Goal: Task Accomplishment & Management: Complete application form

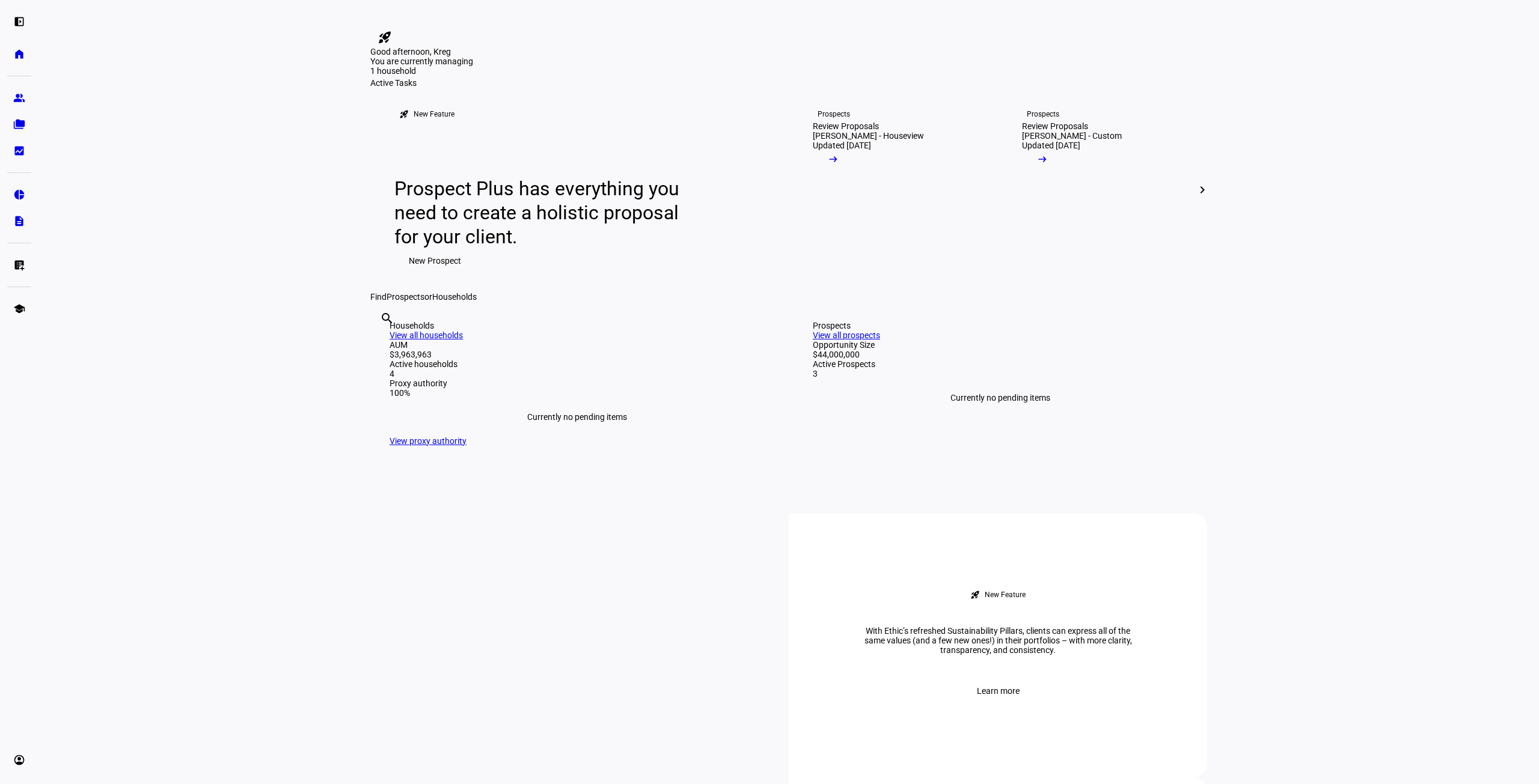
click at [1202, 197] on mat-icon "chevron_right" at bounding box center [1202, 190] width 14 height 14
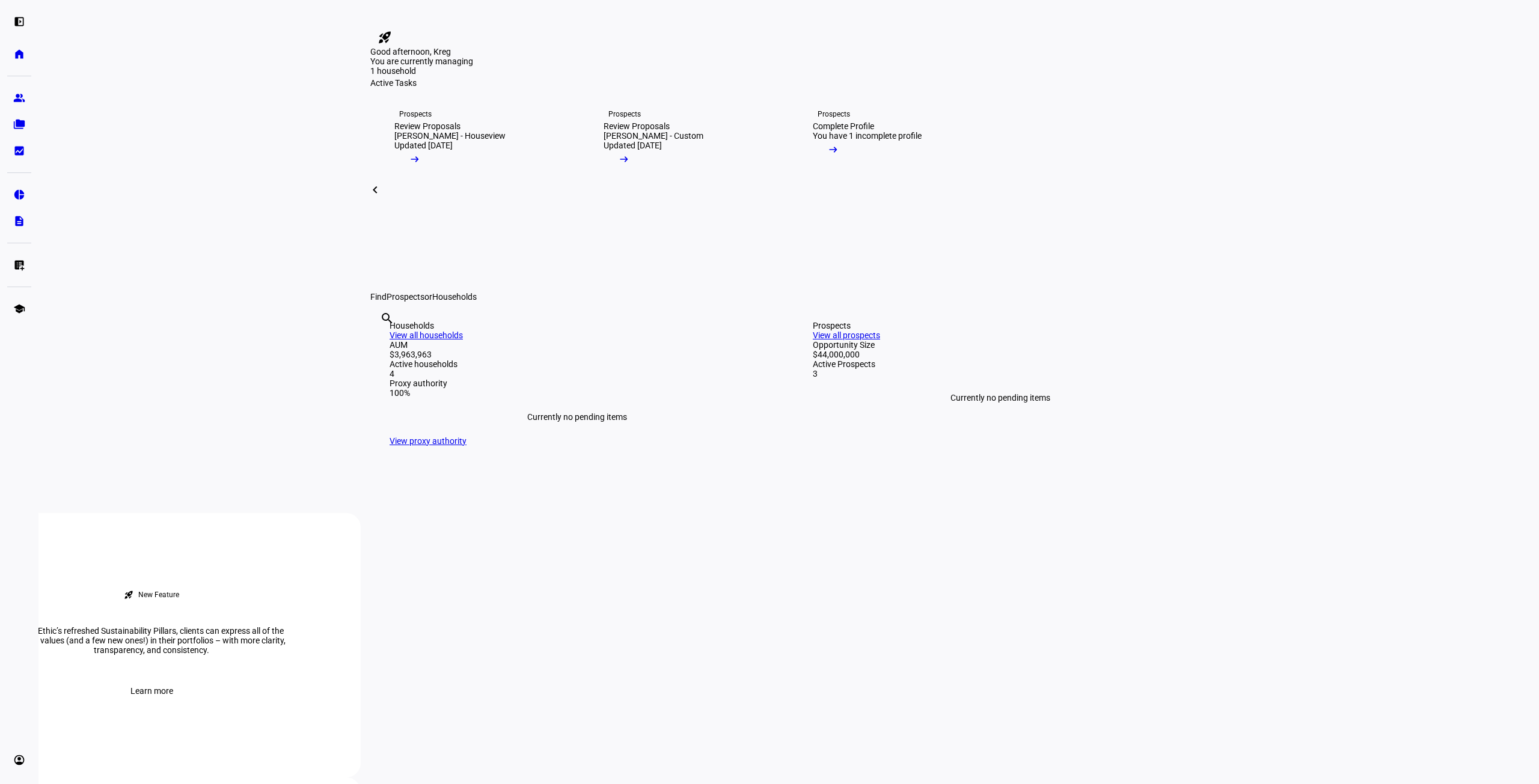
click at [363, 205] on span at bounding box center [375, 190] width 29 height 29
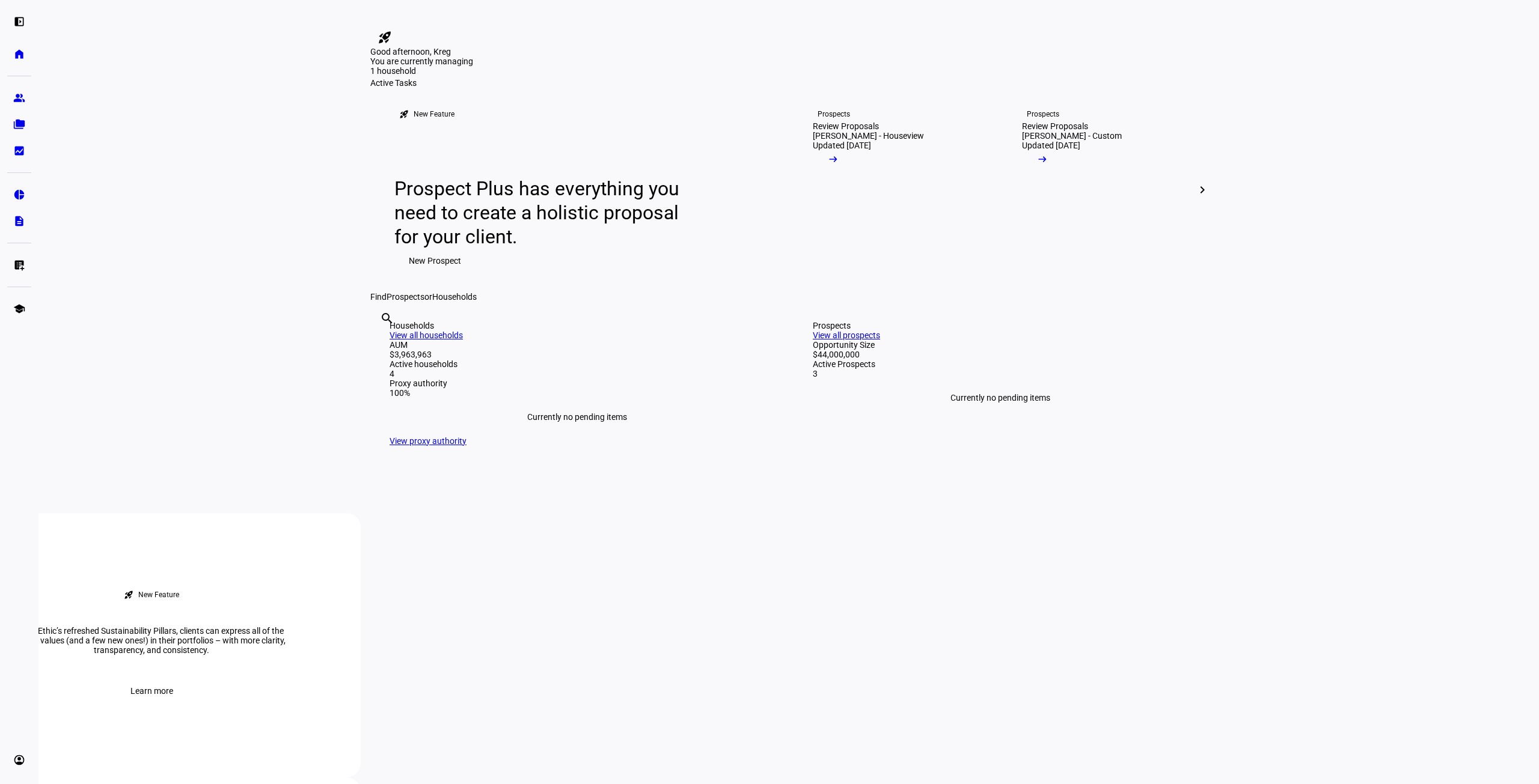
click at [422, 273] on span "New Prospect" at bounding box center [435, 260] width 52 height 24
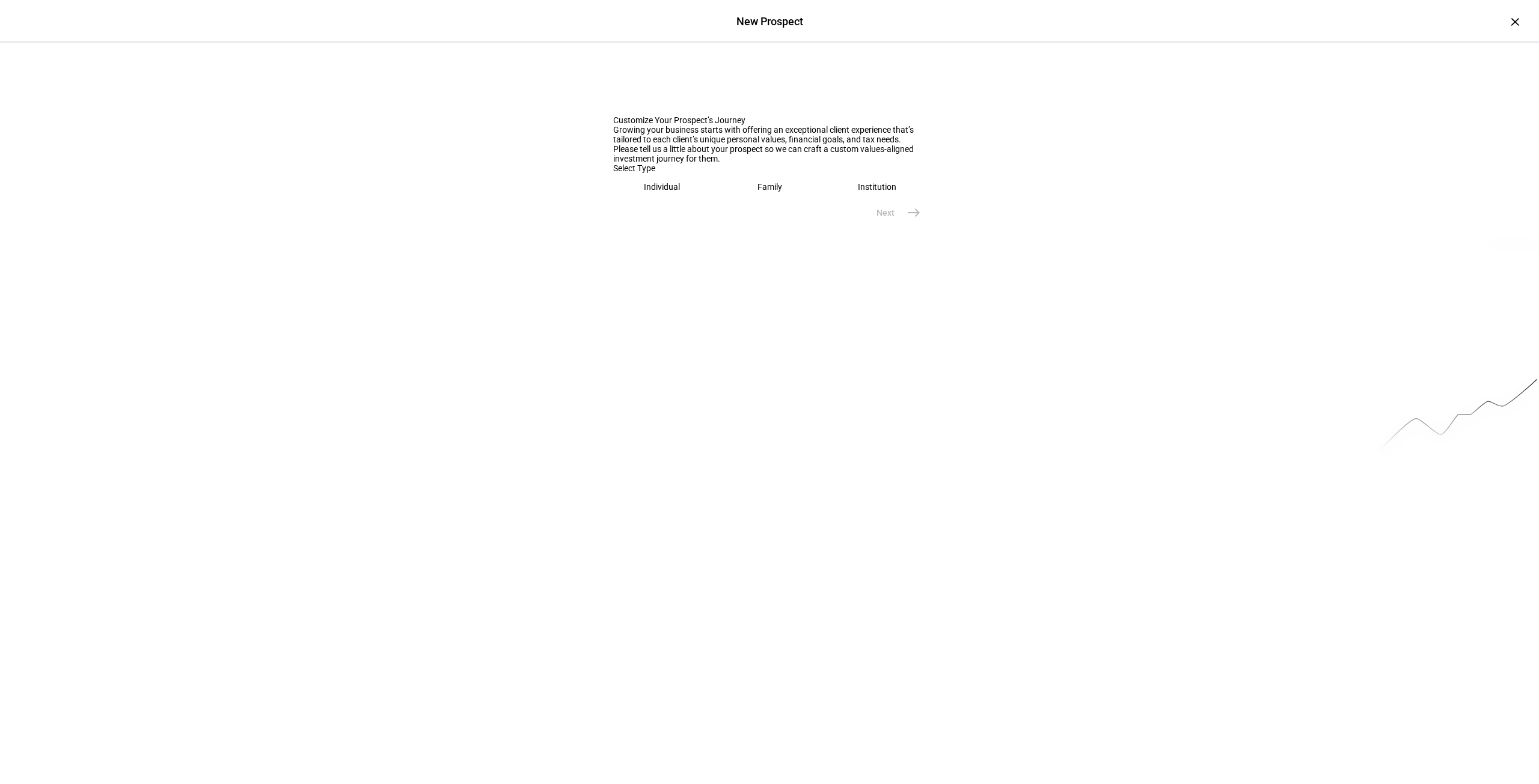
click at [638, 201] on eth-mega-radio-button "Individual" at bounding box center [662, 186] width 98 height 28
click at [648, 229] on input "text" at bounding box center [770, 225] width 313 height 10
type input "[PERSON_NAME]"
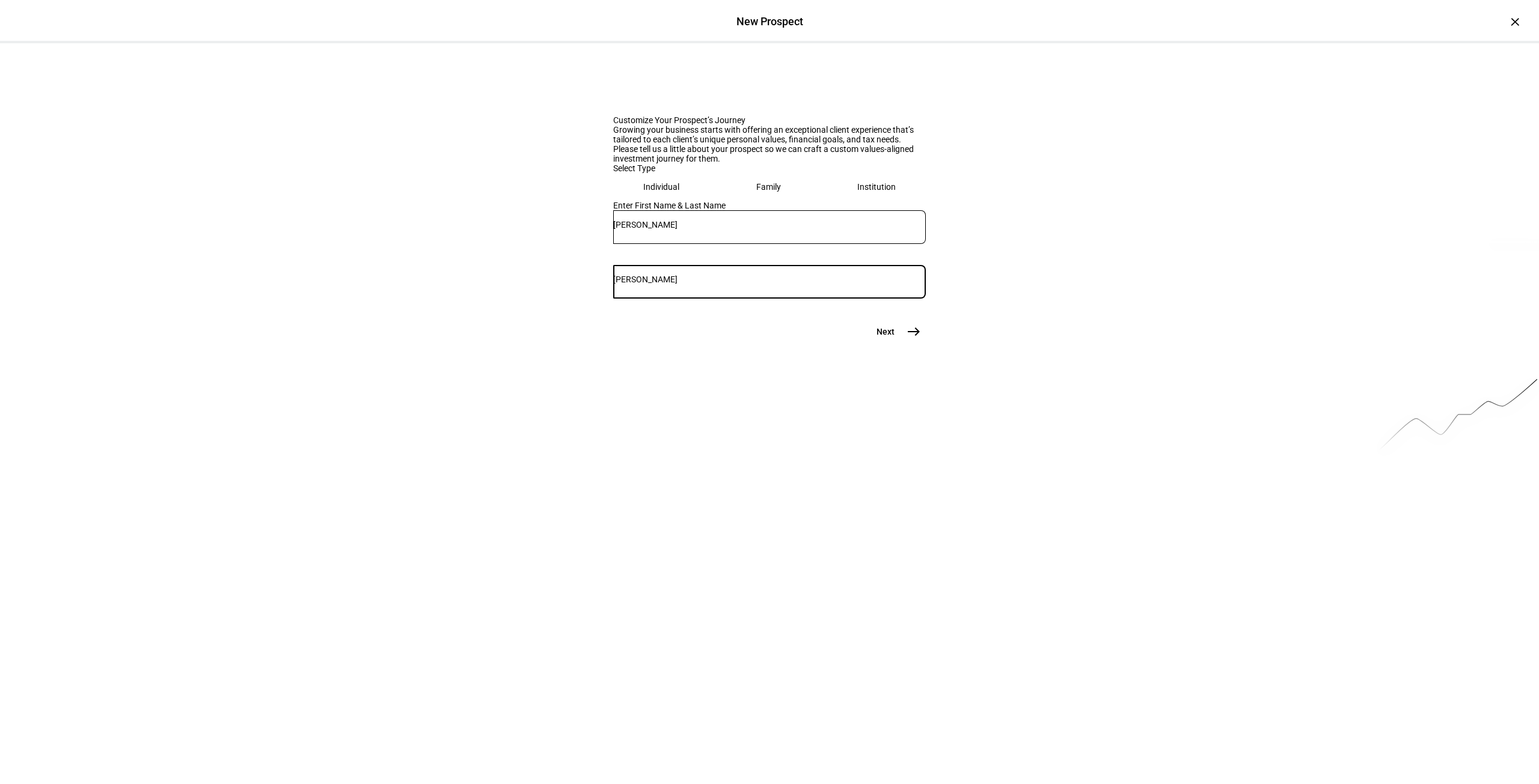
type input "[PERSON_NAME]"
click at [911, 339] on mat-icon "east" at bounding box center [914, 332] width 14 height 14
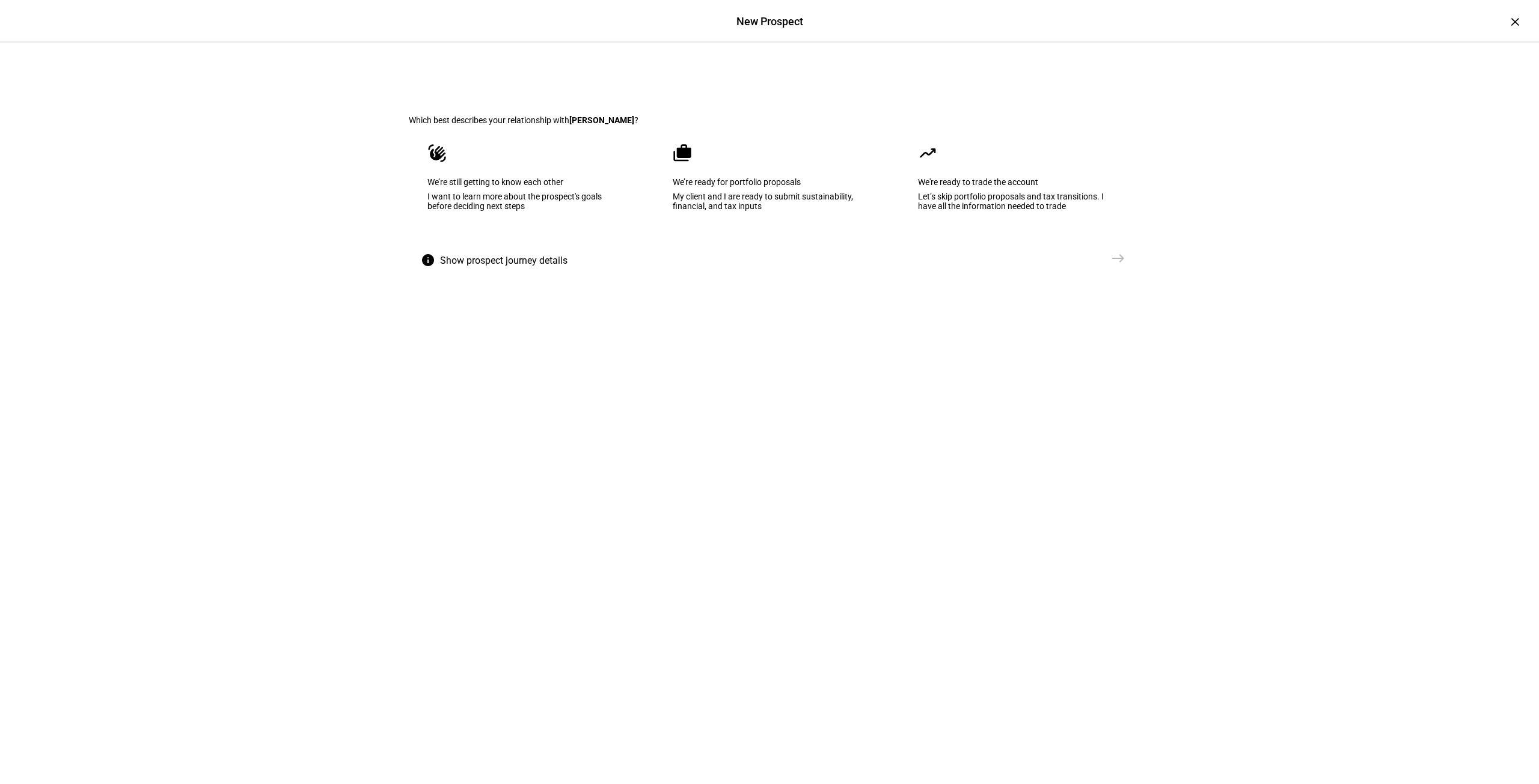
click at [770, 187] on div "We’re ready for portfolio proposals" at bounding box center [770, 182] width 194 height 10
click at [1113, 266] on mat-icon "east" at bounding box center [1119, 259] width 14 height 14
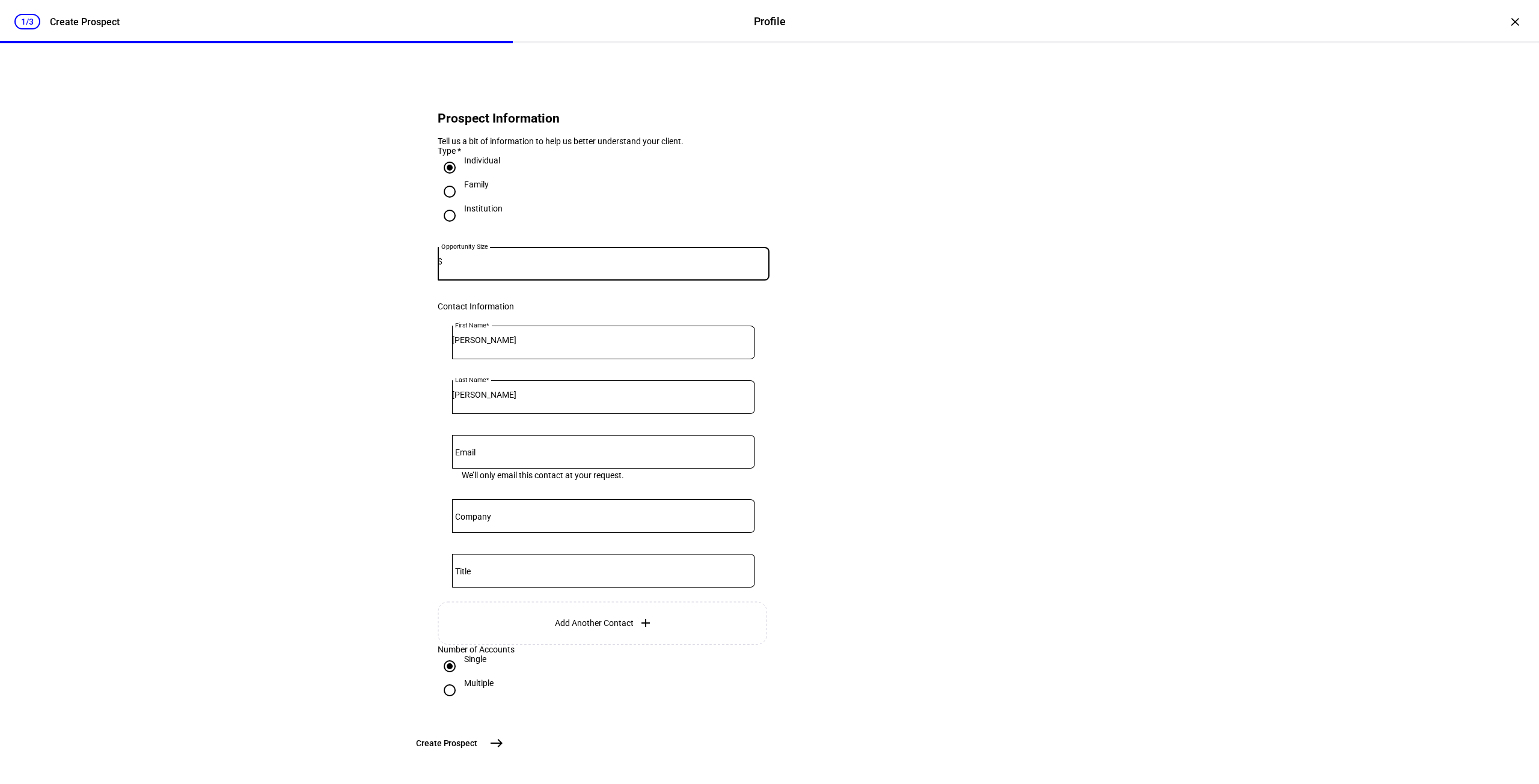
click at [525, 266] on input at bounding box center [606, 261] width 327 height 10
paste input "5,577,515.63"
drag, startPoint x: 511, startPoint y: 277, endPoint x: 85, endPoint y: 236, distance: 428.0
click at [94, 236] on div "1/3 Create Prospect Profile Profile Create Prospect × Prospect Information Tell…" at bounding box center [770, 392] width 1539 height 784
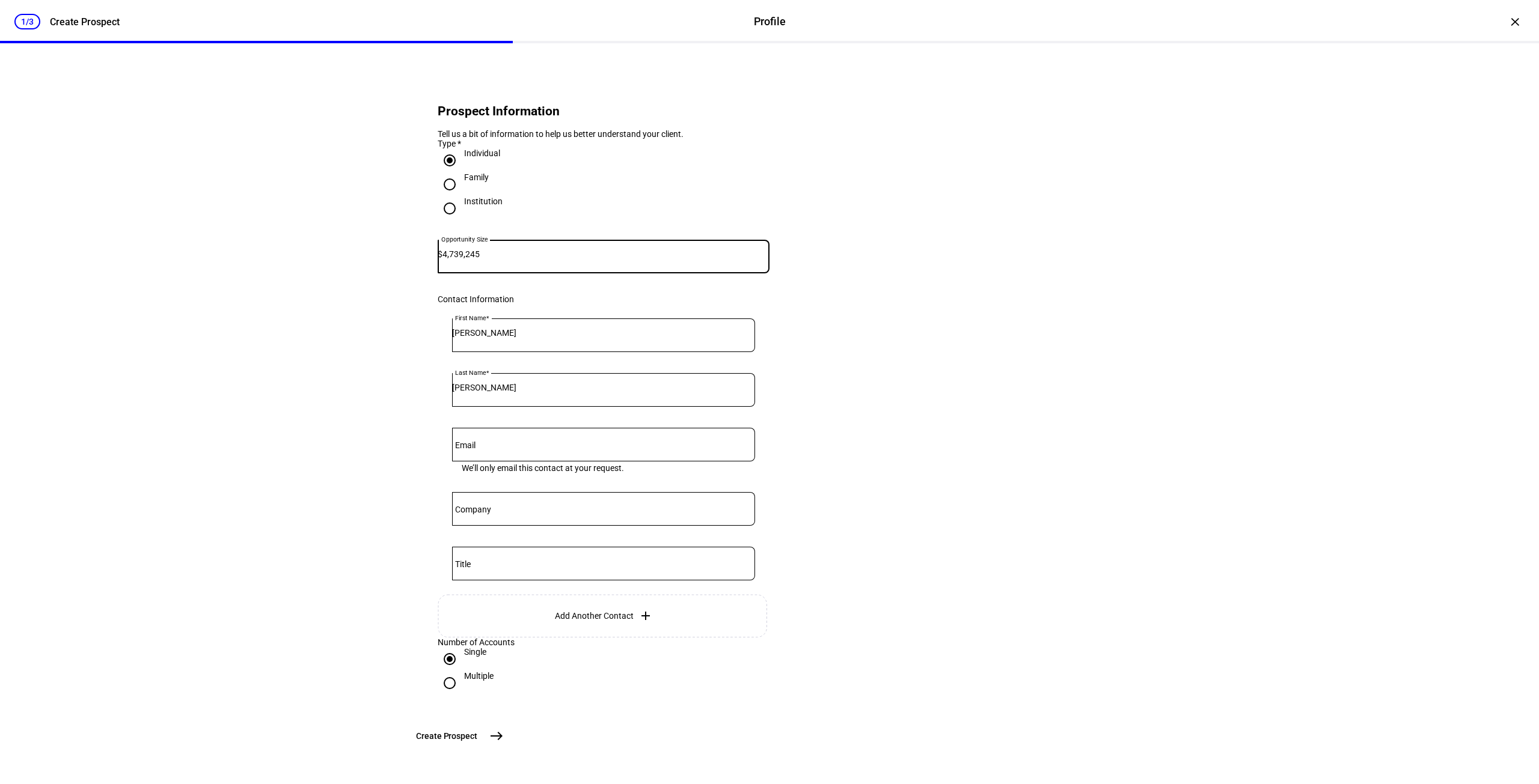
scroll to position [101, 0]
type input "4,739,245"
click at [478, 735] on span "Create Prospect" at bounding box center [446, 736] width 61 height 12
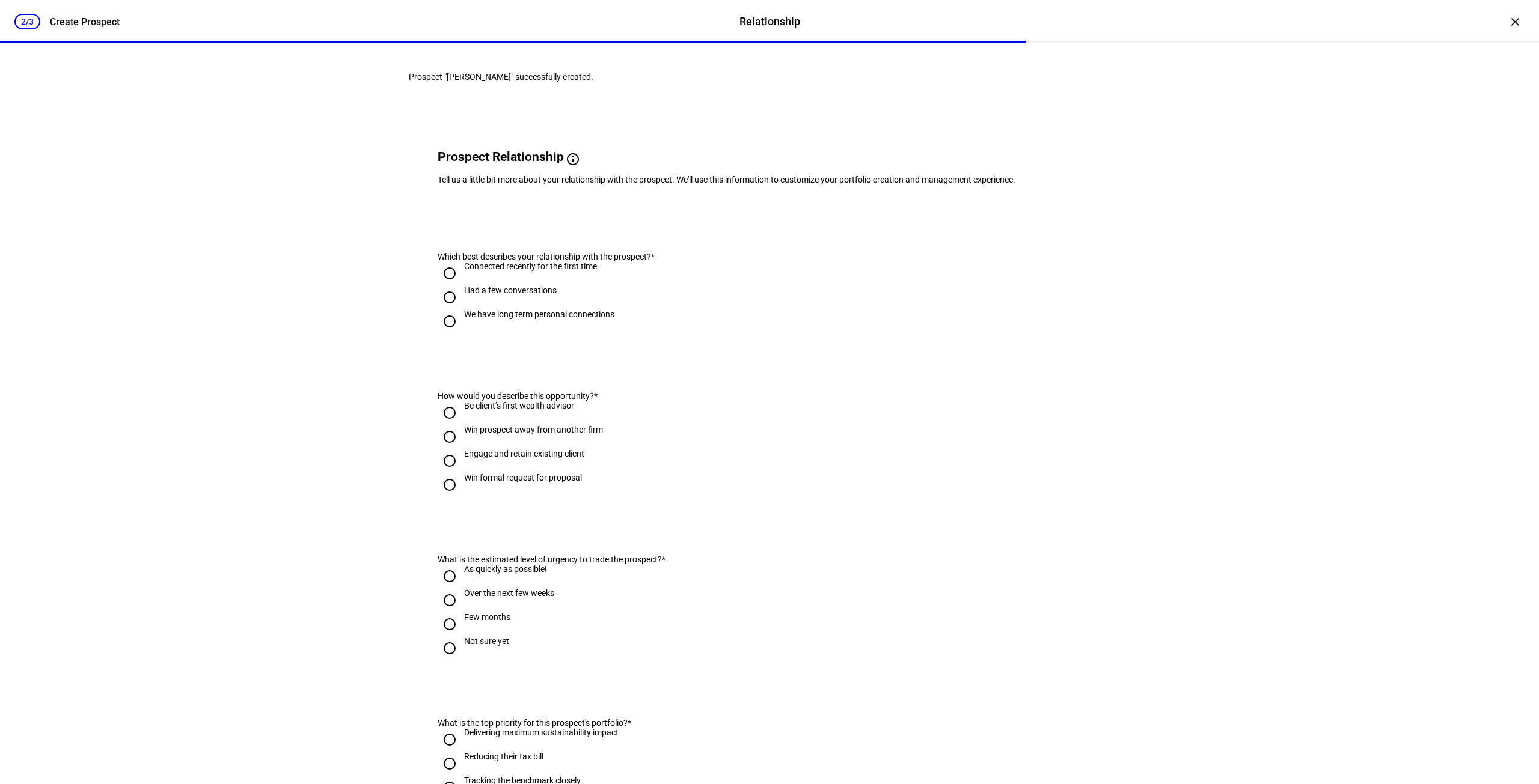
click at [440, 309] on input "Had a few conversations" at bounding box center [449, 297] width 24 height 24
radio input "true"
click at [443, 449] on input "Win prospect away from another firm" at bounding box center [449, 436] width 24 height 24
radio input "true"
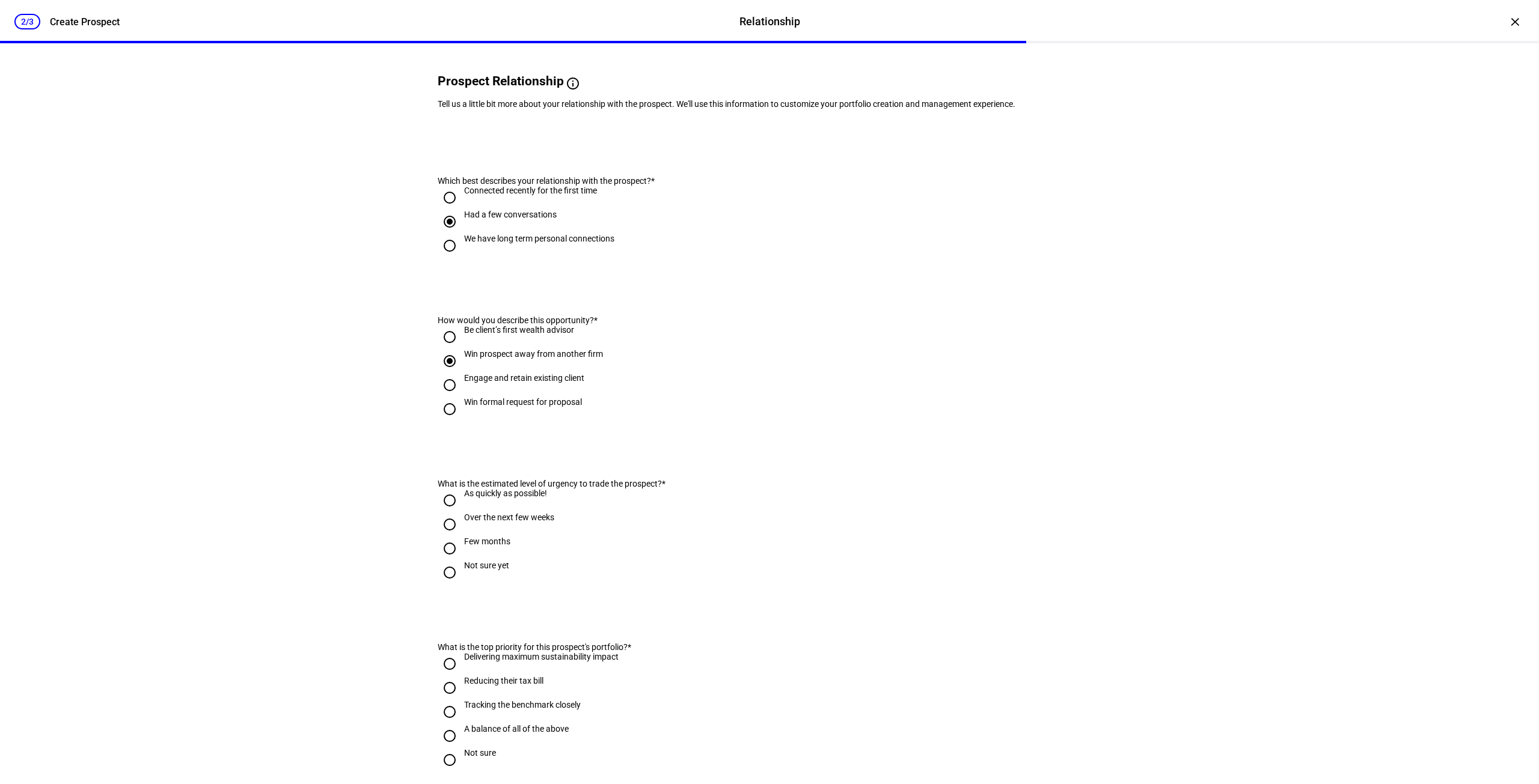
scroll to position [181, 0]
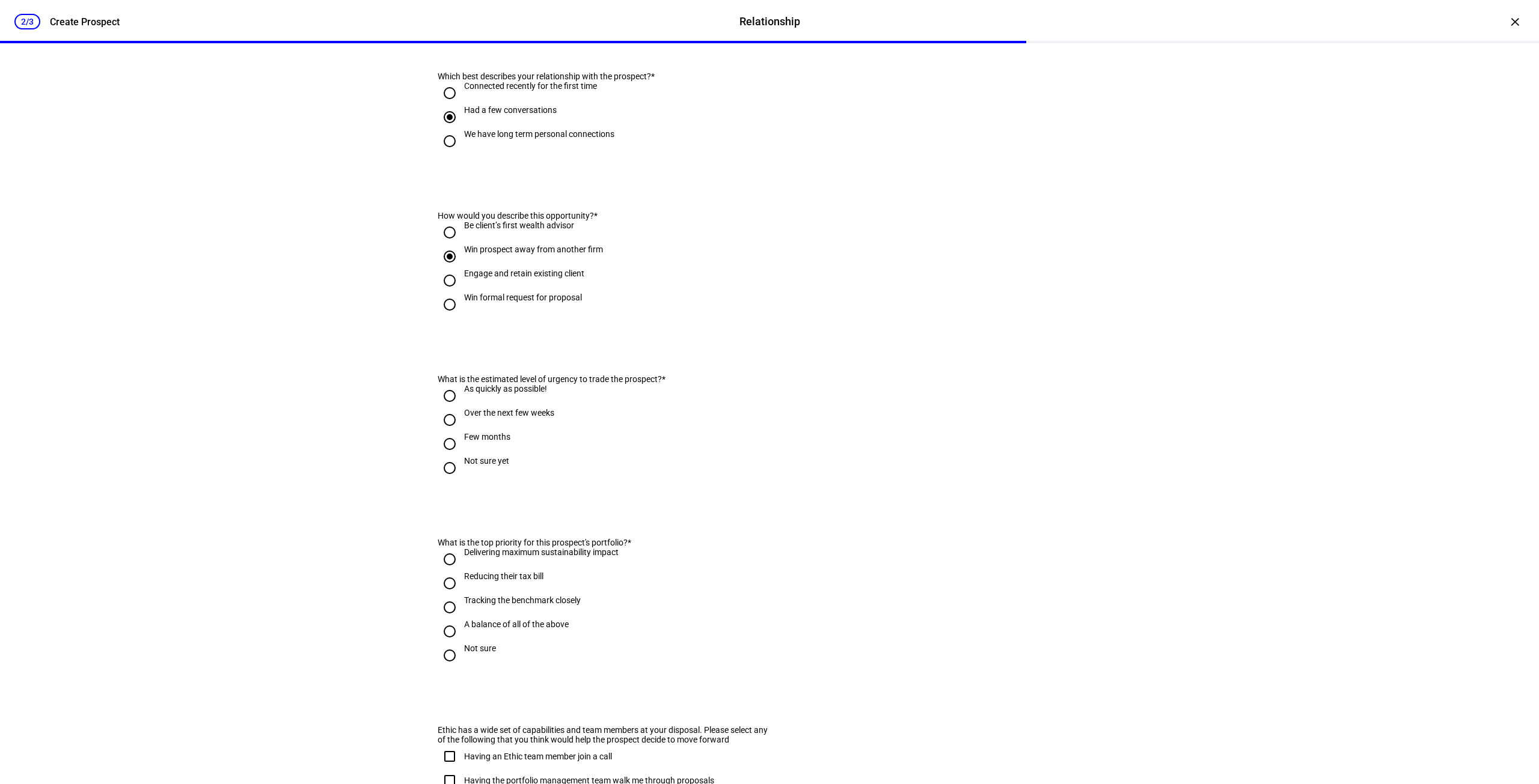
click at [447, 408] on input "As quickly as possible!" at bounding box center [449, 396] width 24 height 24
radio input "true"
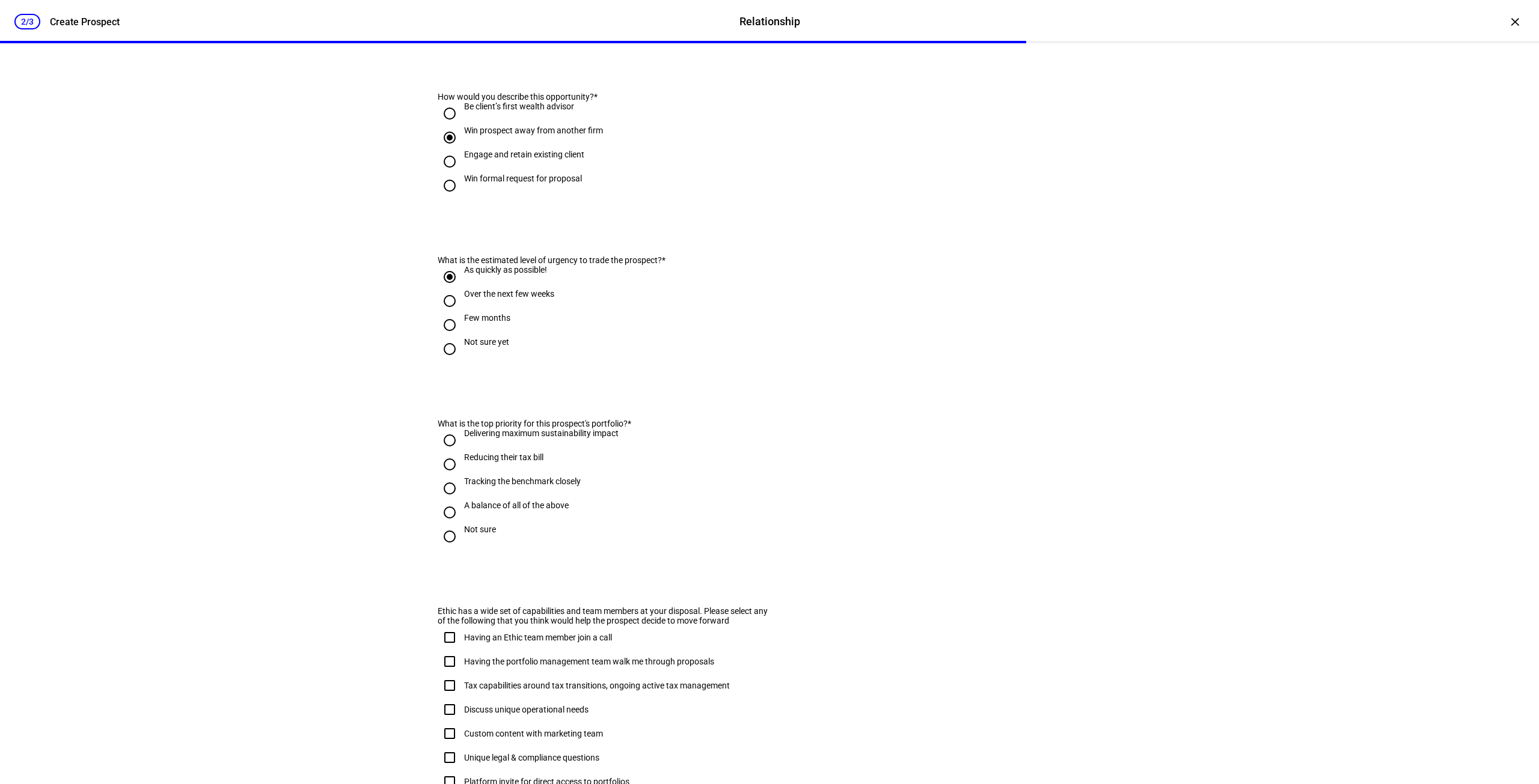
scroll to position [301, 0]
click at [448, 475] on input "Reducing their tax bill" at bounding box center [449, 463] width 24 height 24
radio input "true"
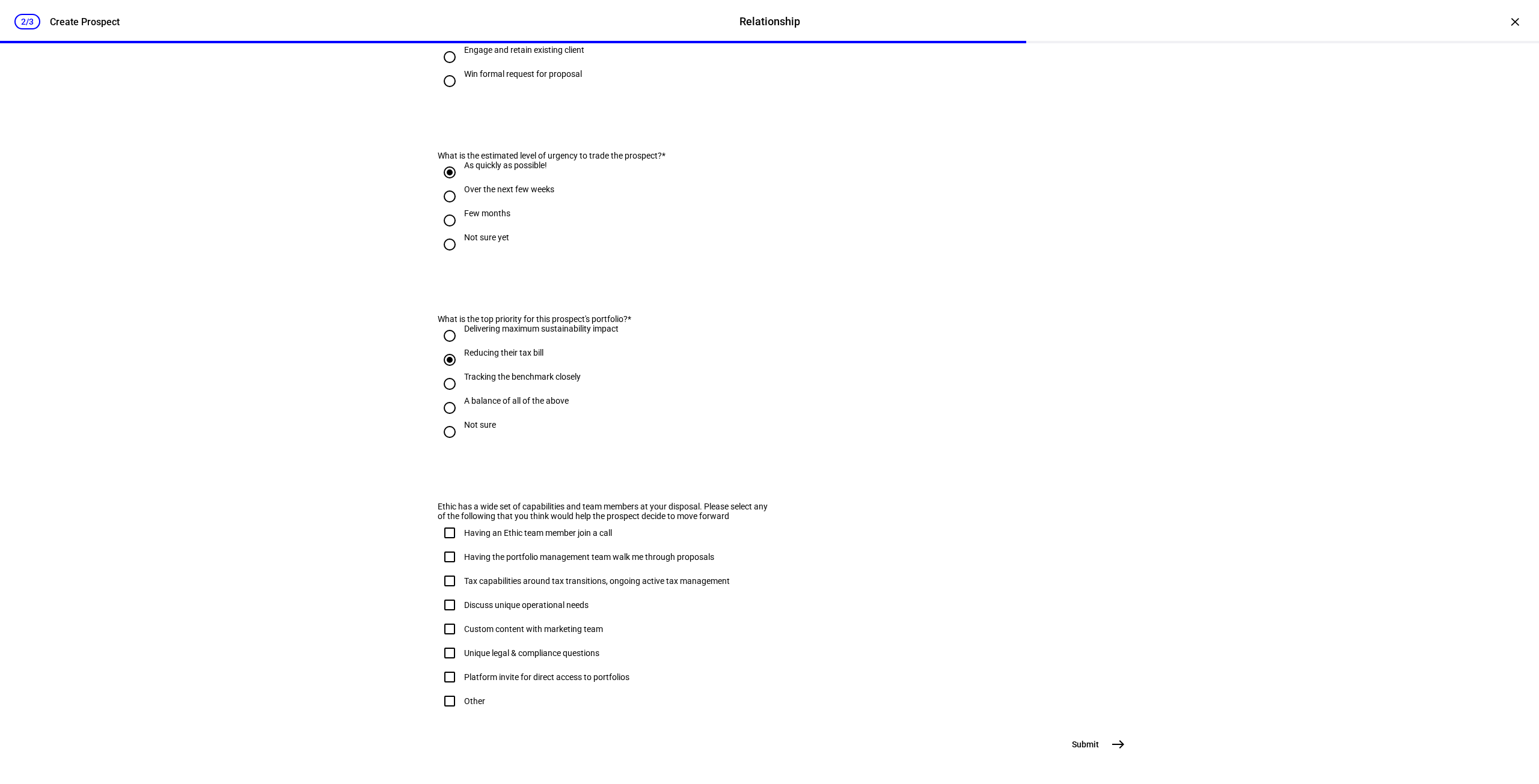
scroll to position [473, 0]
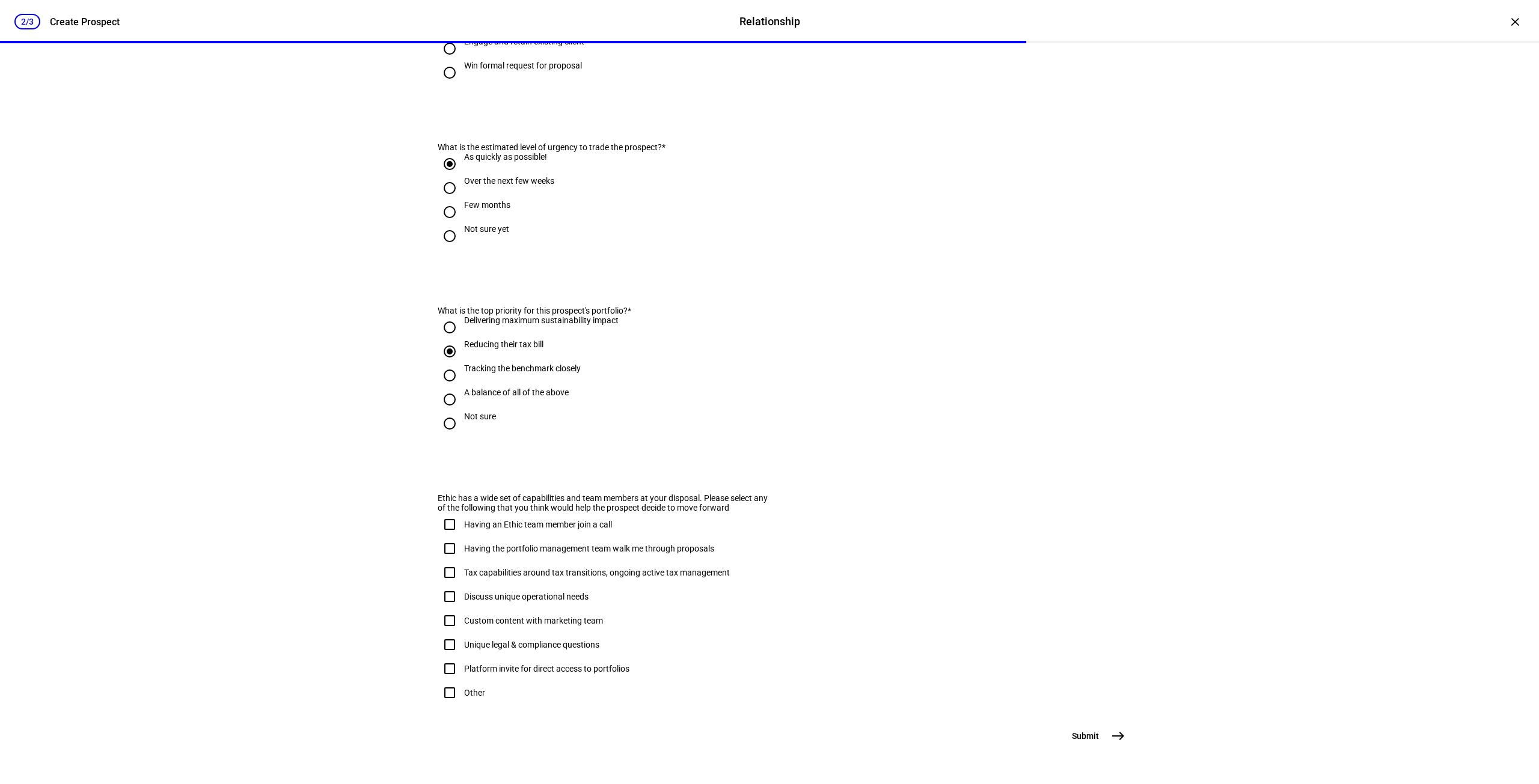
click at [1086, 738] on span "Submit" at bounding box center [1085, 736] width 27 height 12
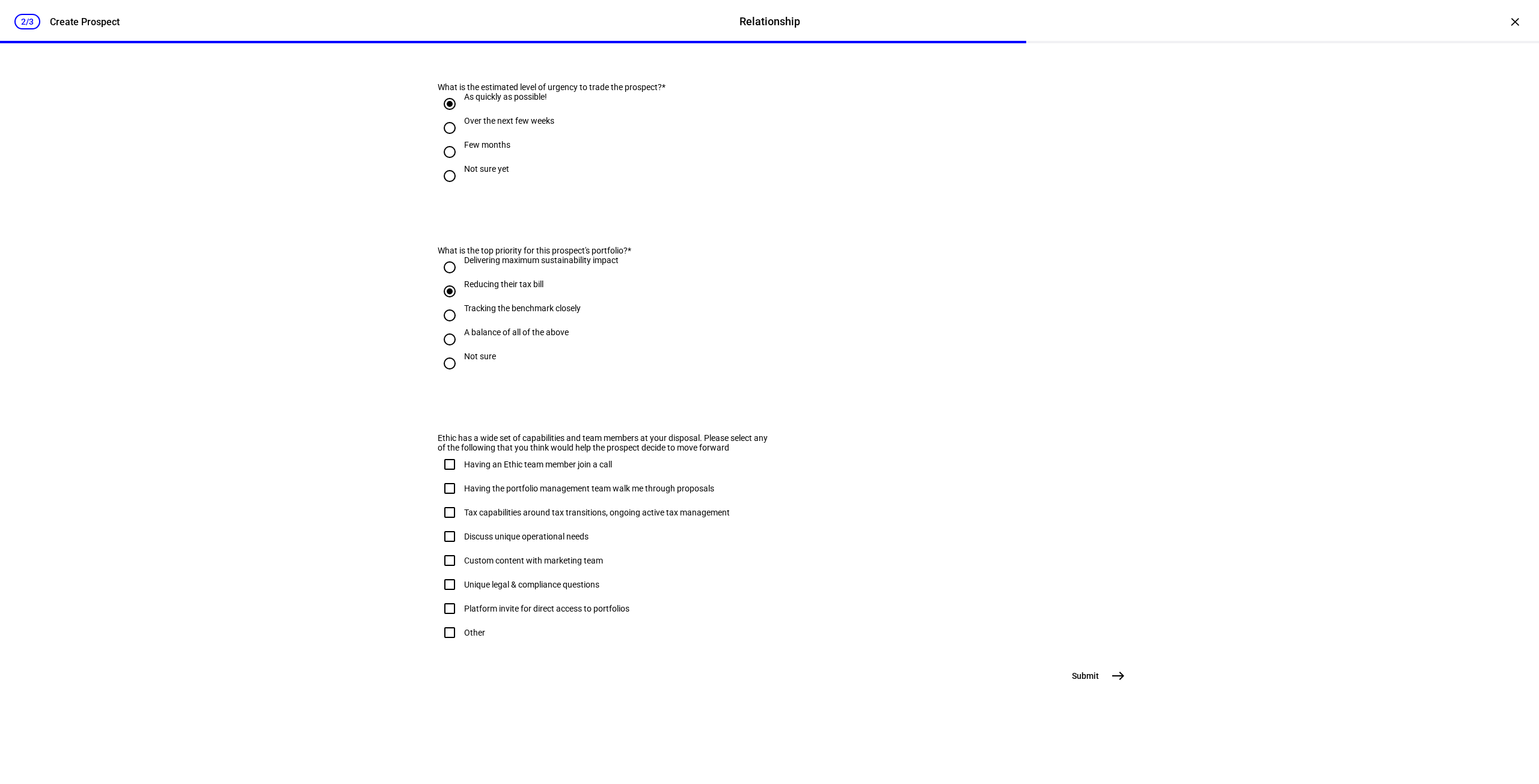
scroll to position [0, 0]
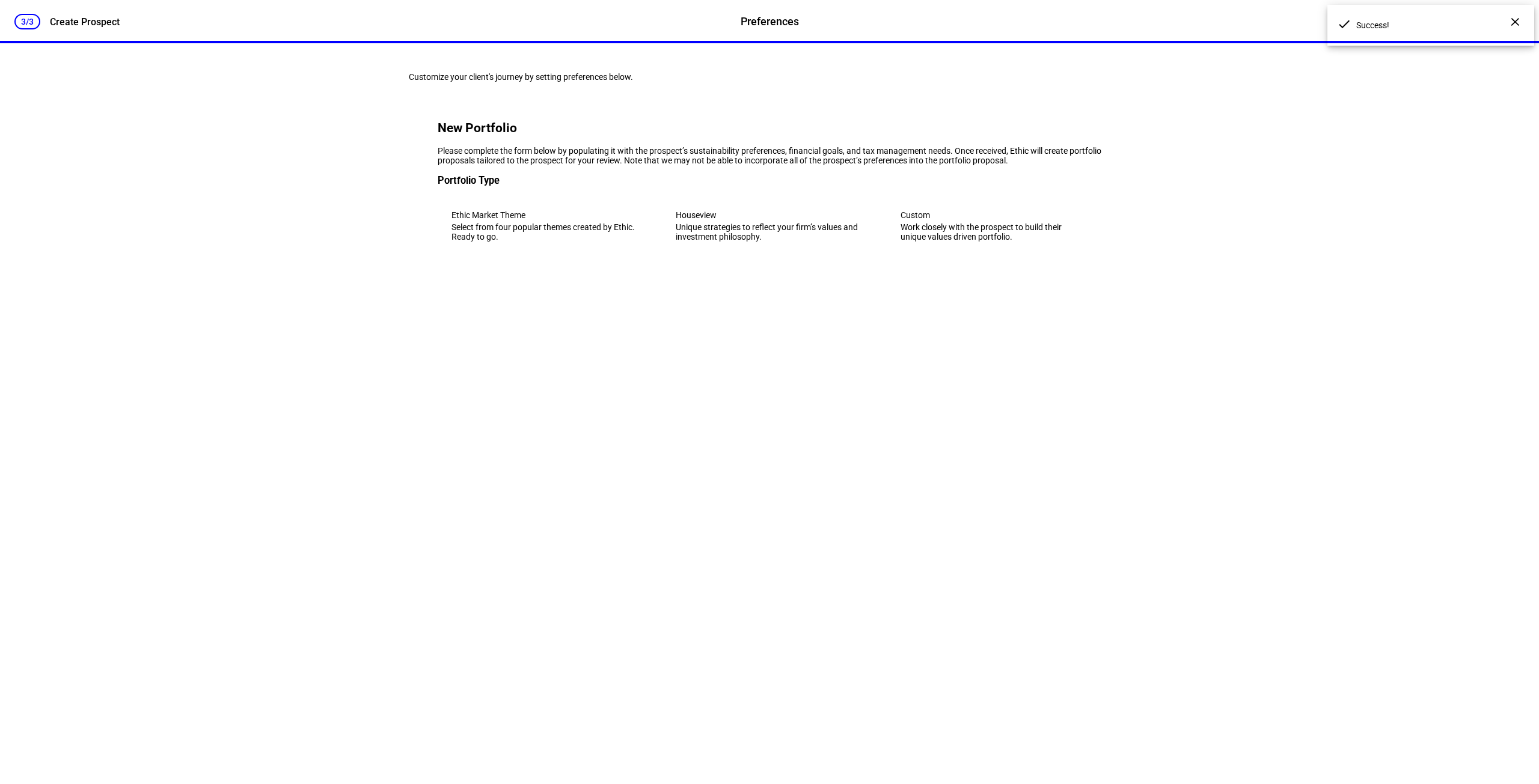
click at [703, 255] on eth-mega-radio-button "Houseview Unique strategies to reflect your firm’s values and investment philos…" at bounding box center [770, 226] width 214 height 59
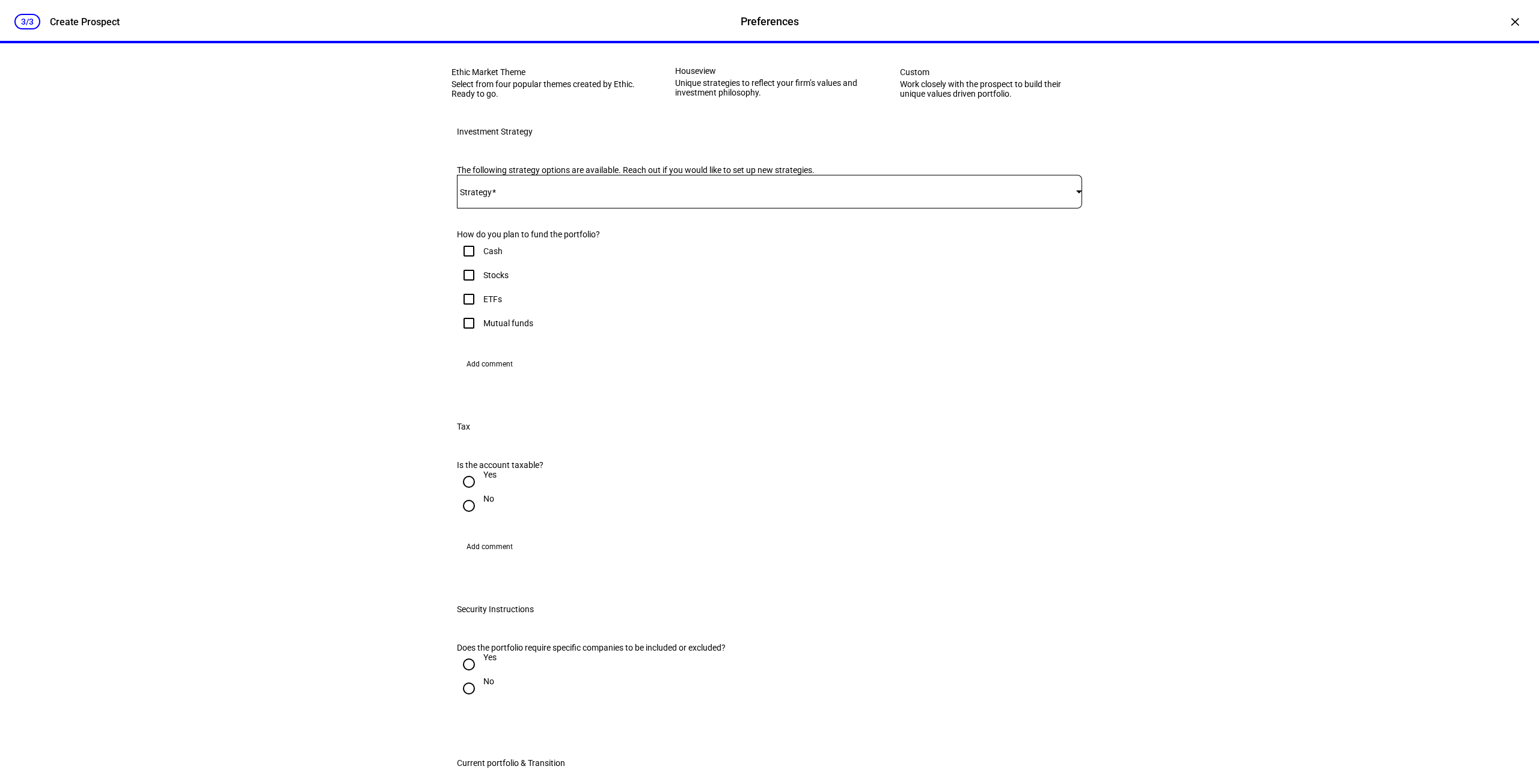
scroll to position [181, 0]
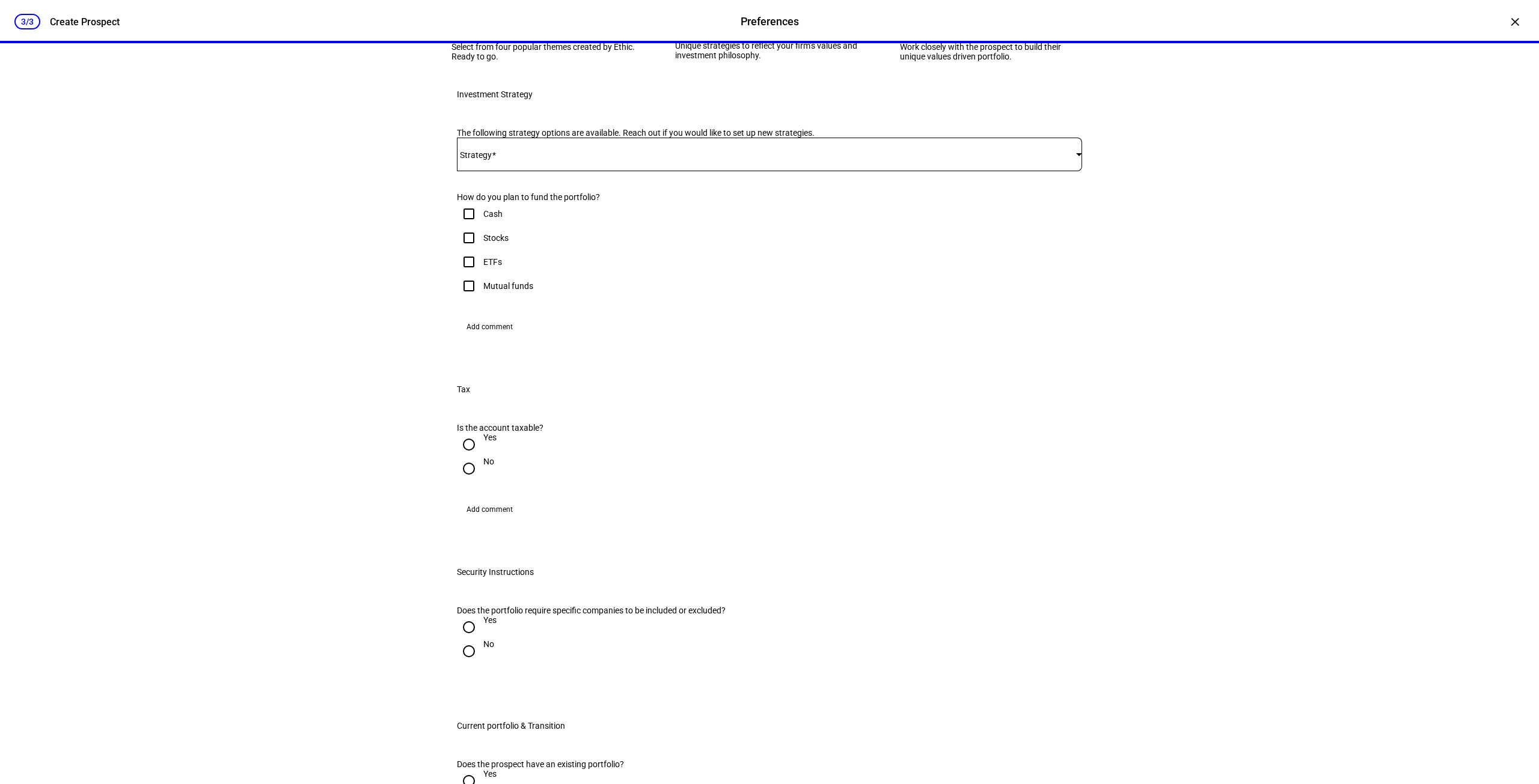
click at [467, 250] on input "Stocks" at bounding box center [469, 238] width 24 height 24
checkbox input "true"
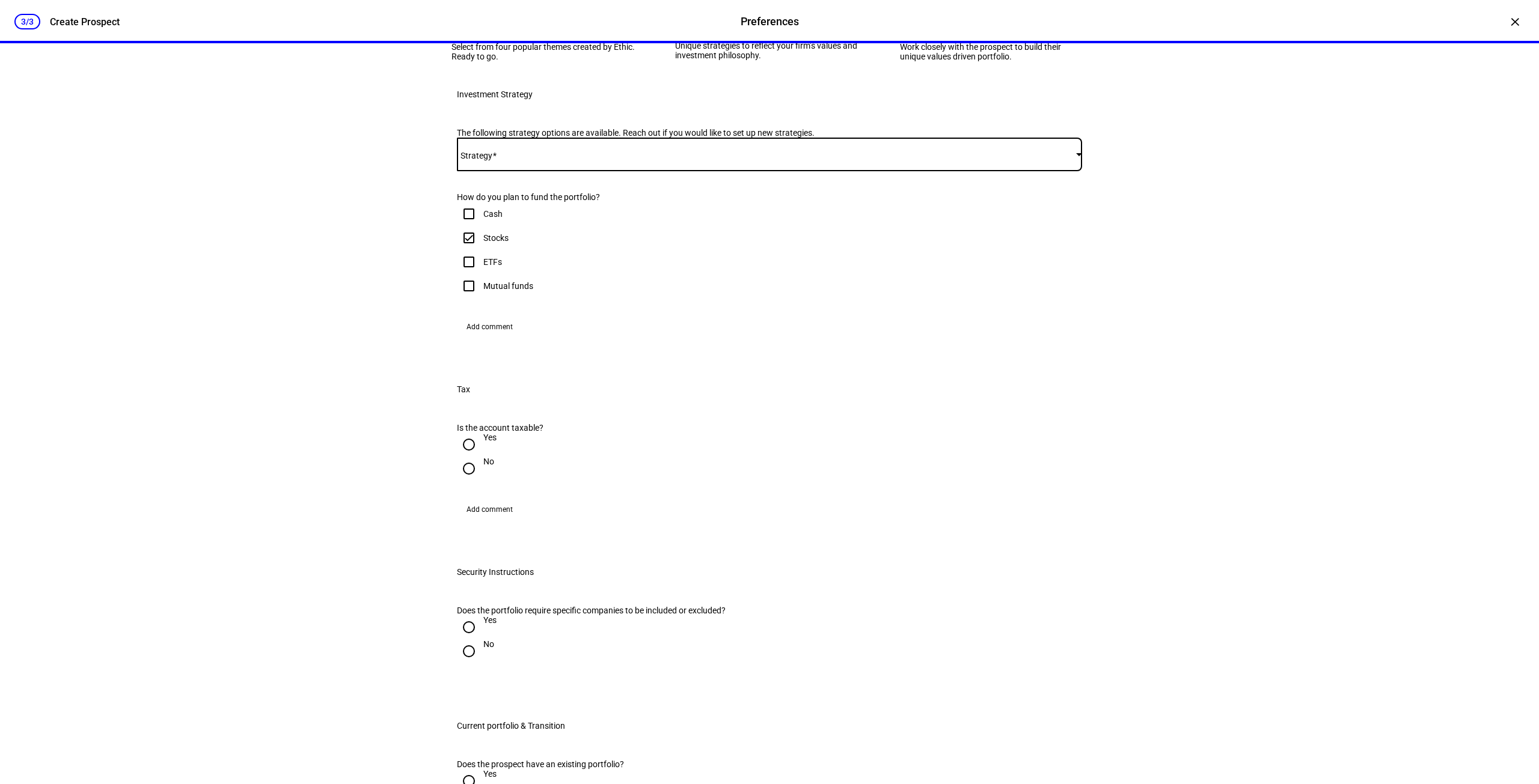
click at [504, 159] on span at bounding box center [766, 154] width 619 height 10
click at [645, 367] on span "WestFuller - Impact Strategy - Active Tax - High TE - IVV" at bounding box center [564, 372] width 203 height 10
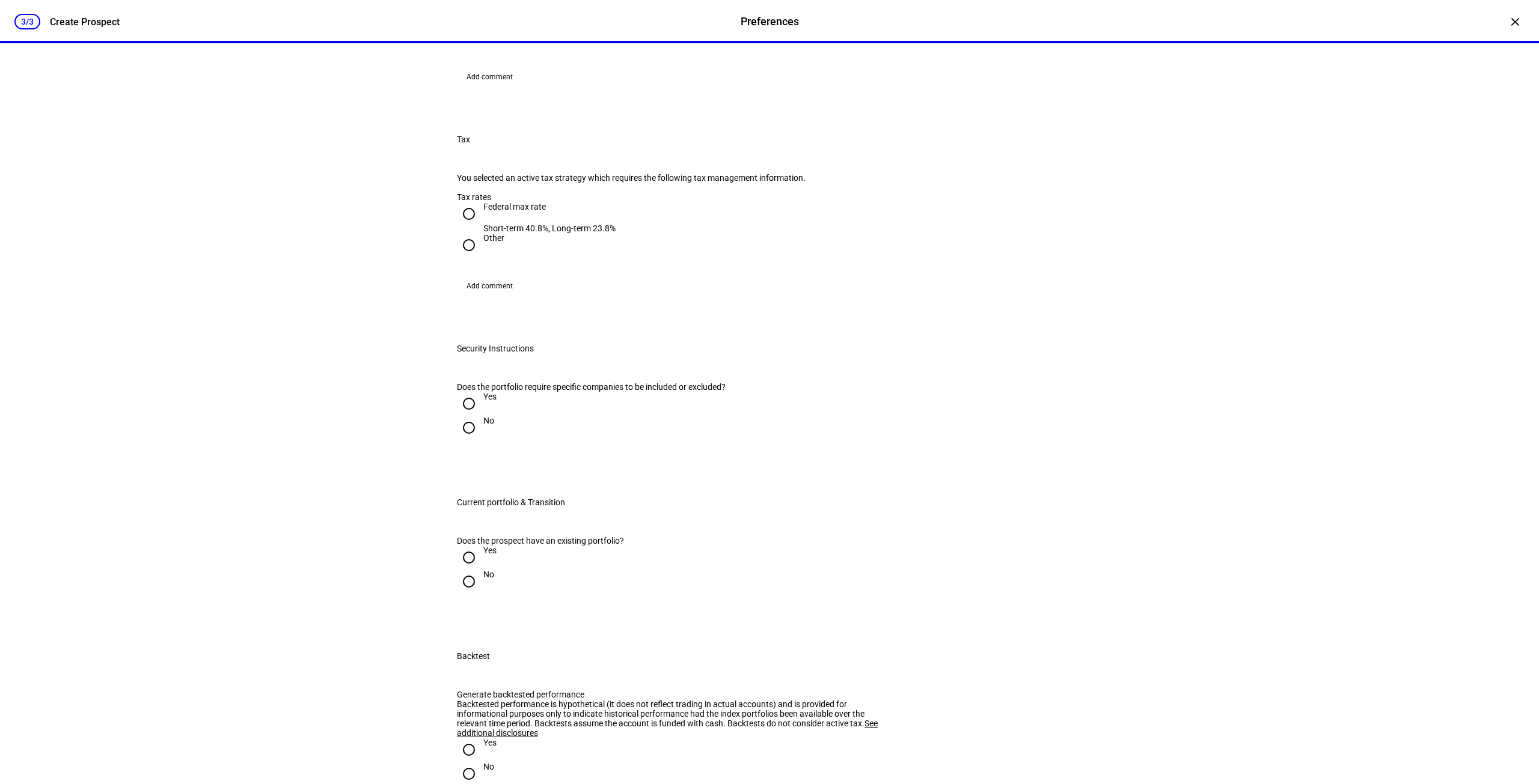
scroll to position [601, 0]
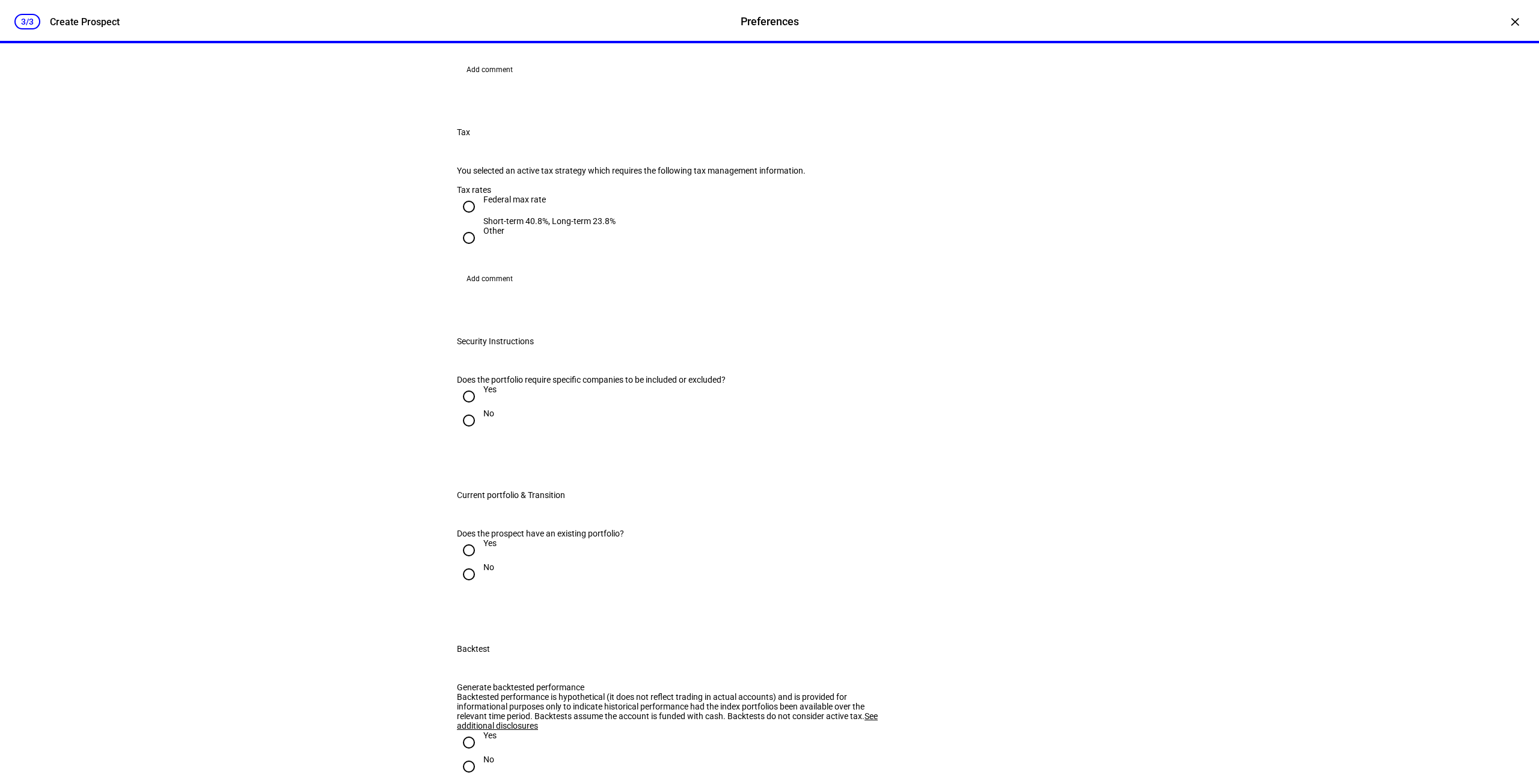
click at [468, 219] on input "Federal max rate Short-term 40.8%, Long-term 23.8%" at bounding box center [469, 207] width 24 height 24
radio input "true"
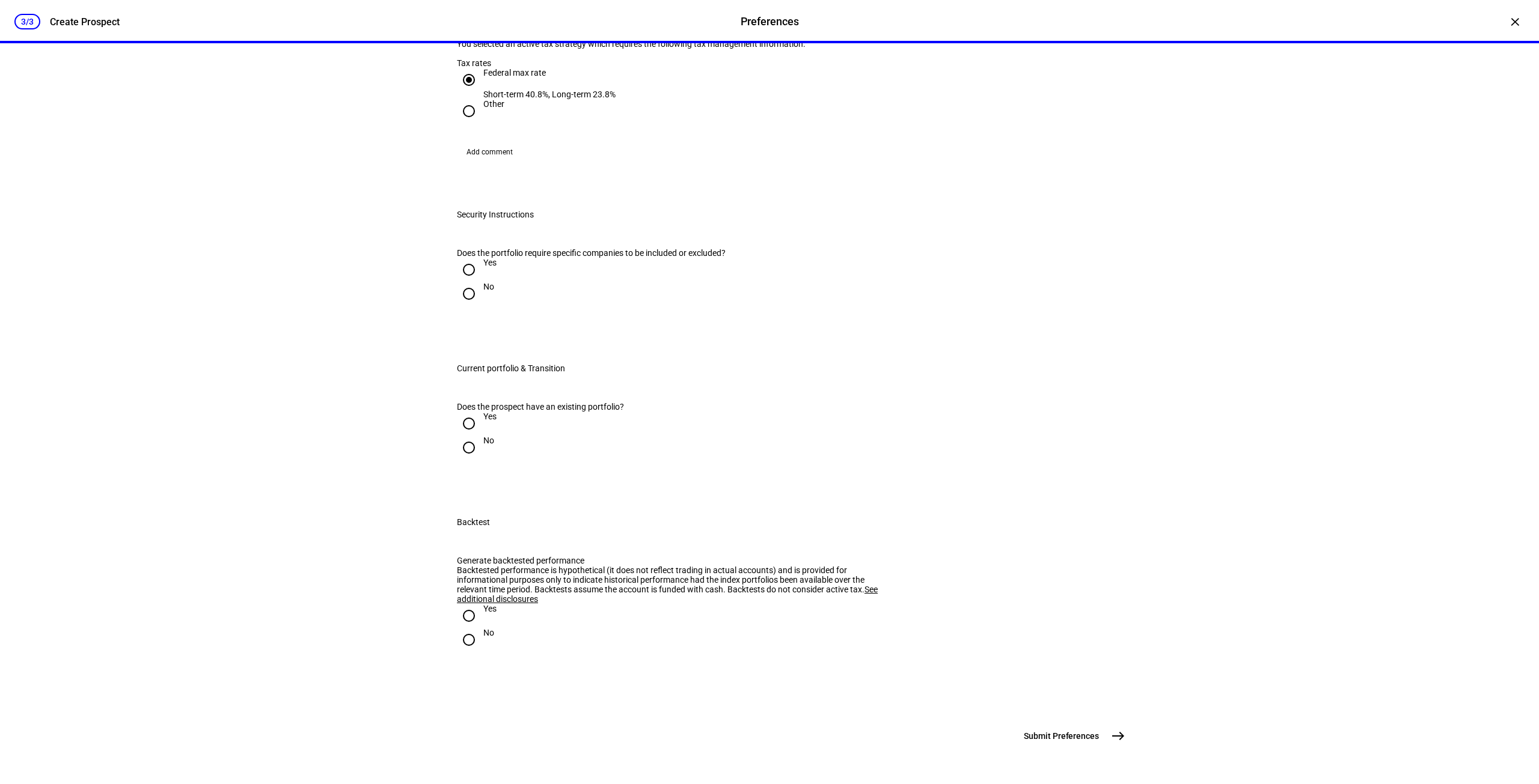
scroll to position [841, 0]
click at [465, 306] on input "No" at bounding box center [469, 294] width 24 height 24
radio input "true"
click at [461, 436] on input "Yes" at bounding box center [469, 424] width 24 height 24
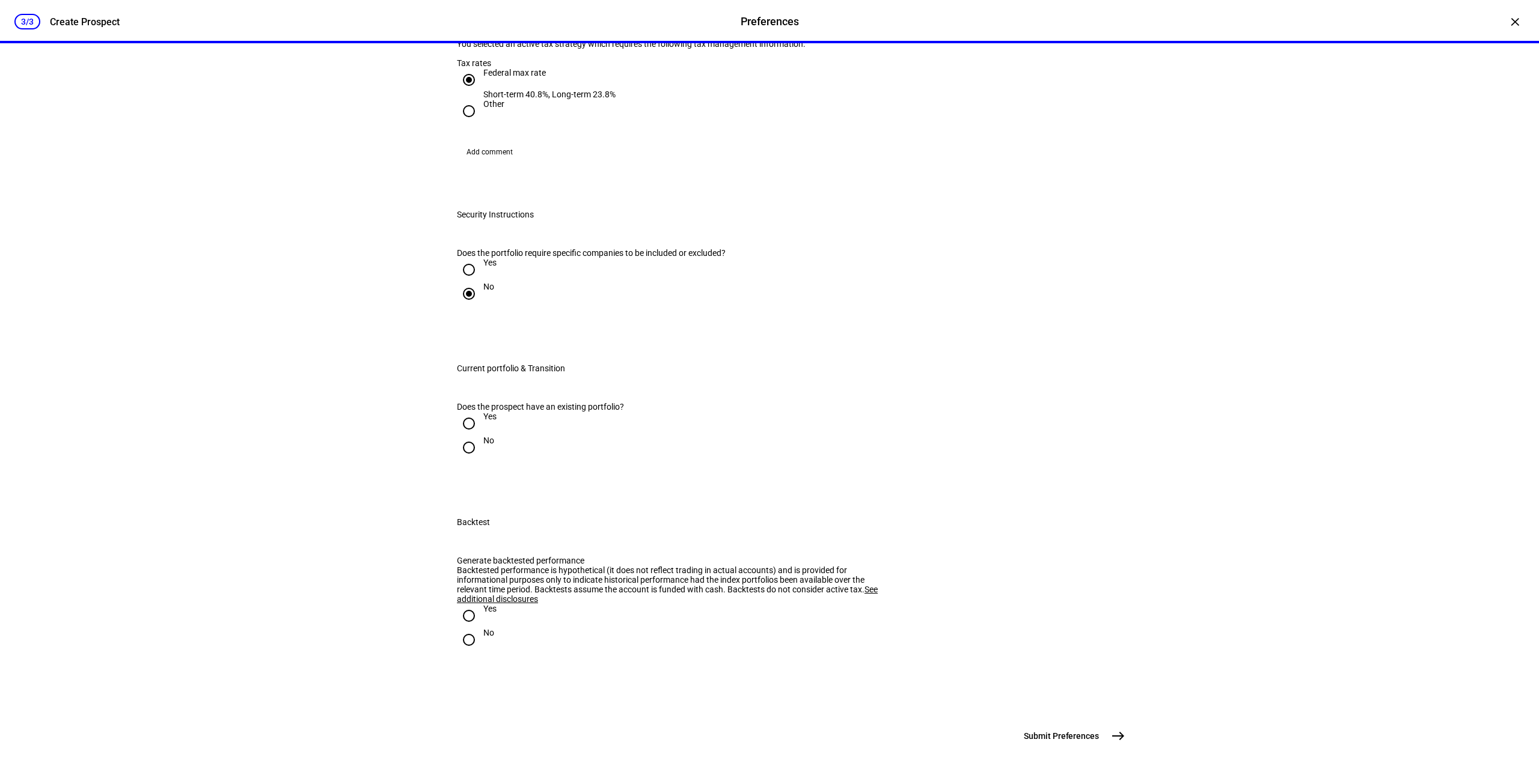
radio input "true"
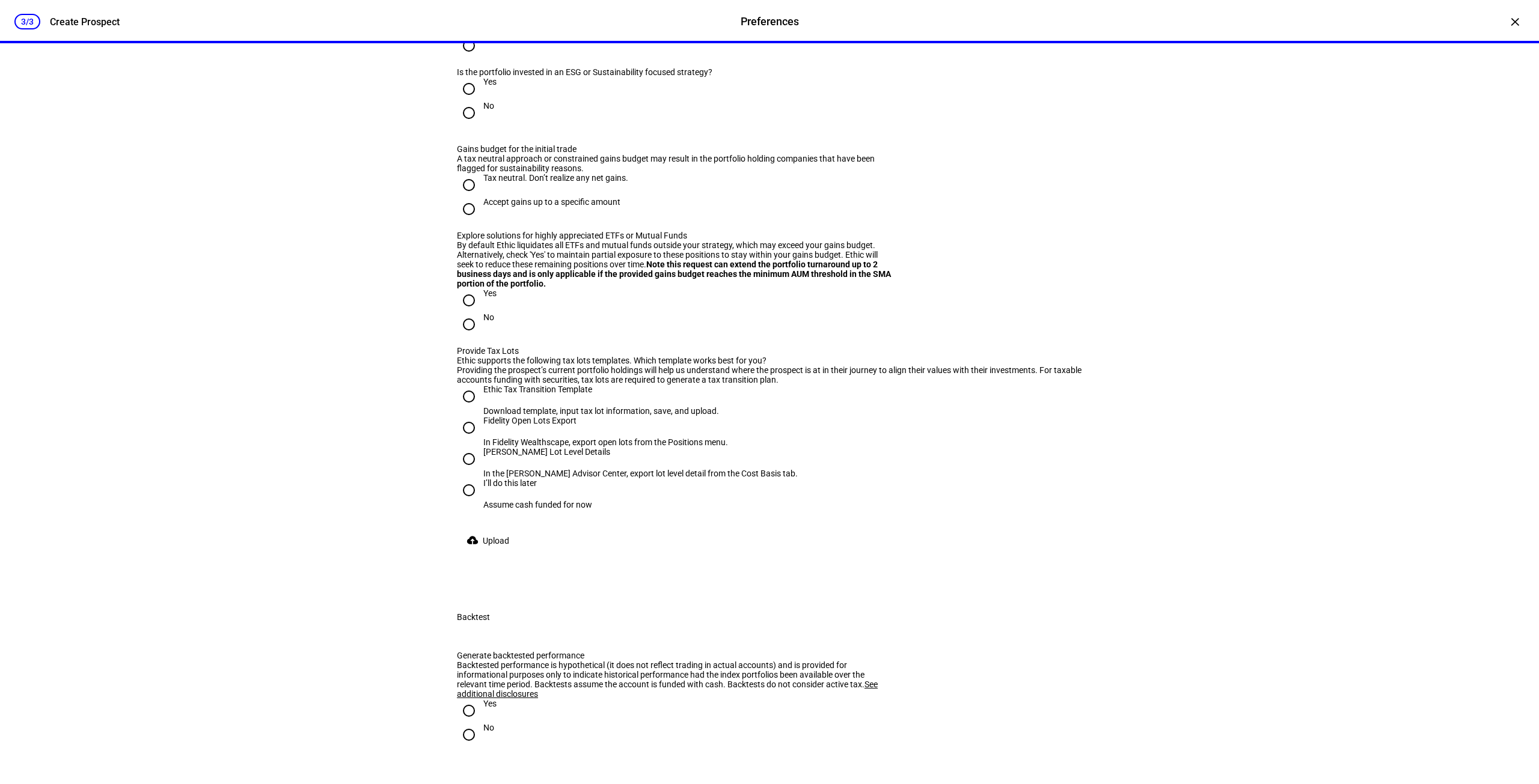
scroll to position [1142, 0]
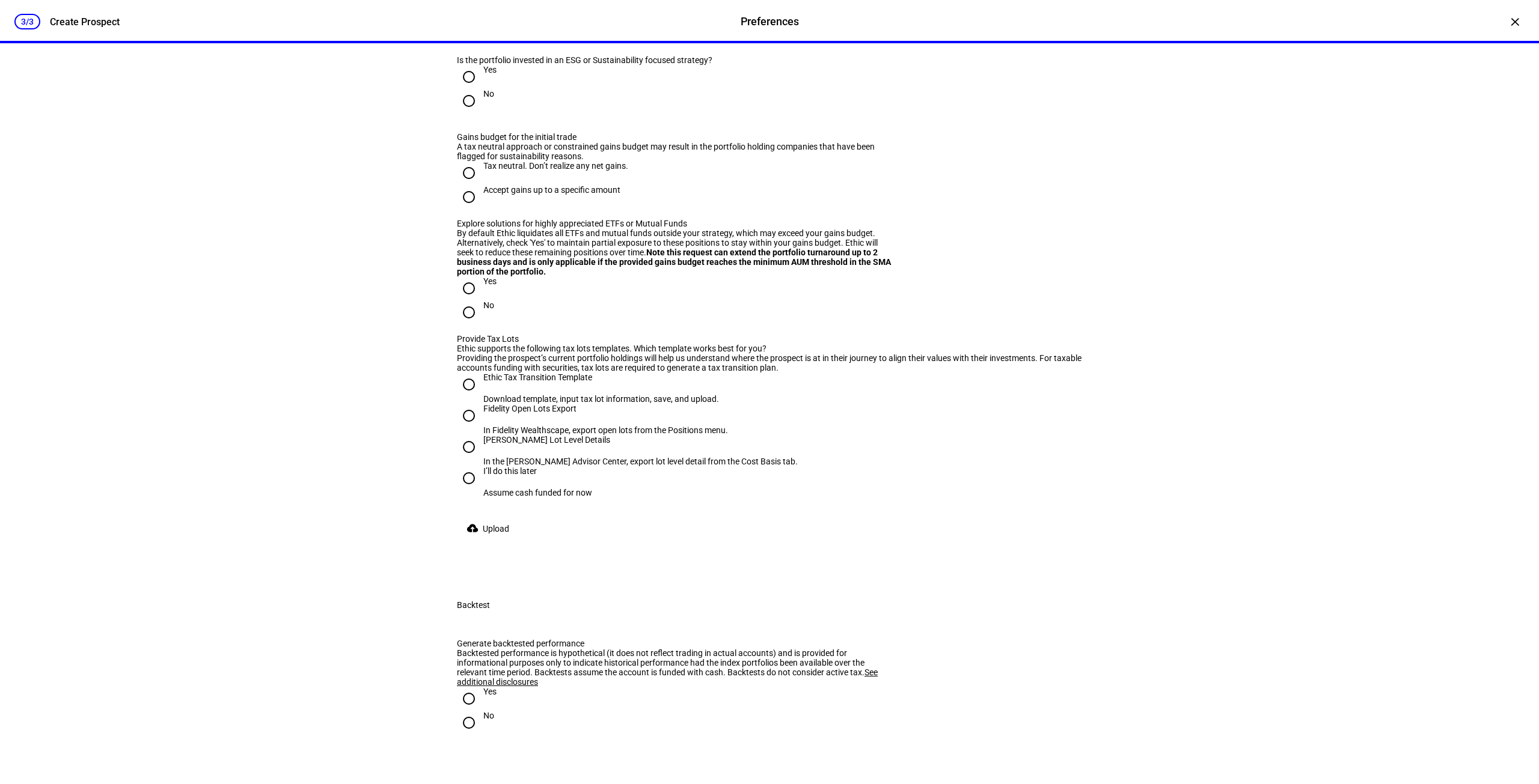
click at [460, 113] on input "No" at bounding box center [469, 101] width 24 height 24
radio input "true"
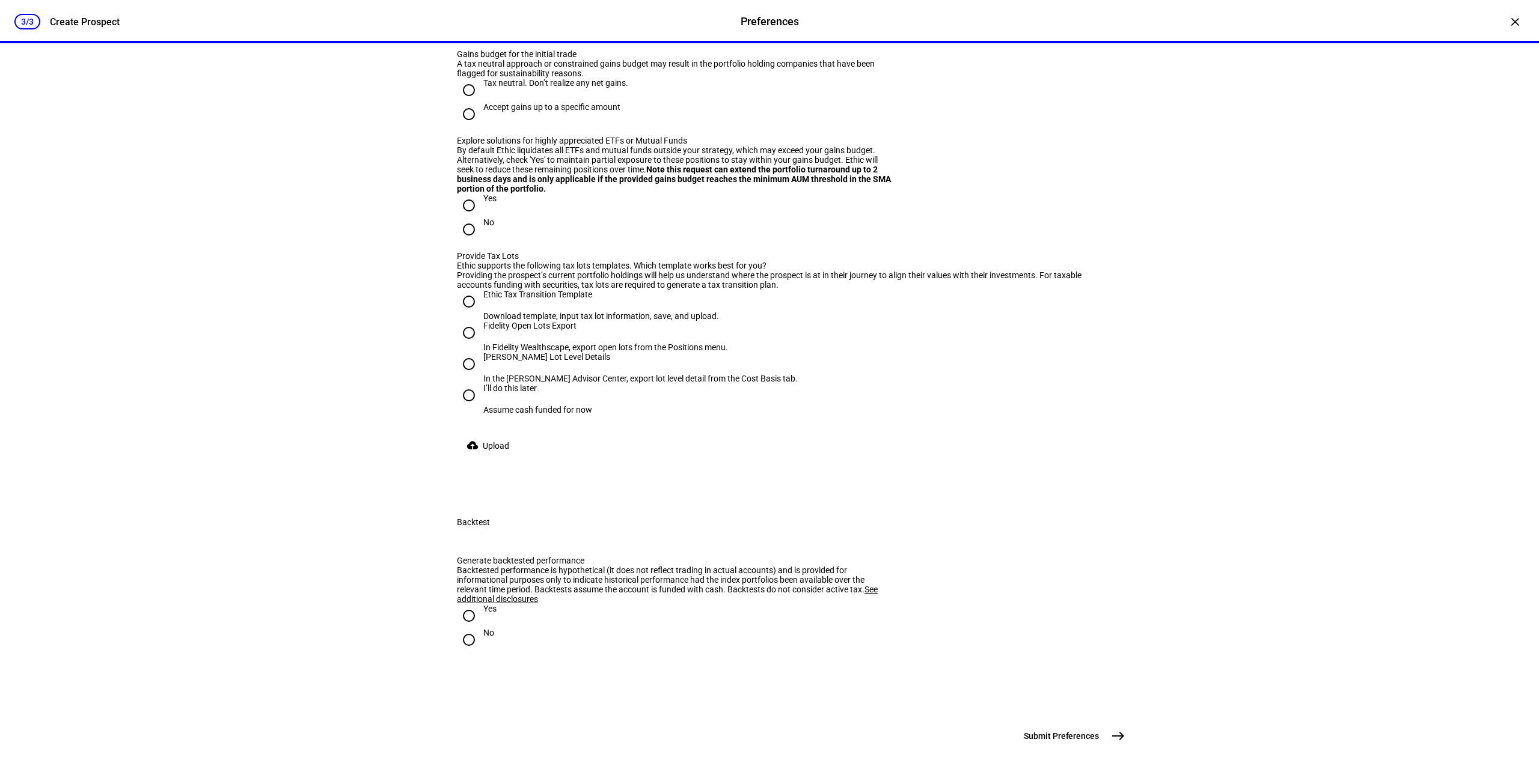
scroll to position [1100, 0]
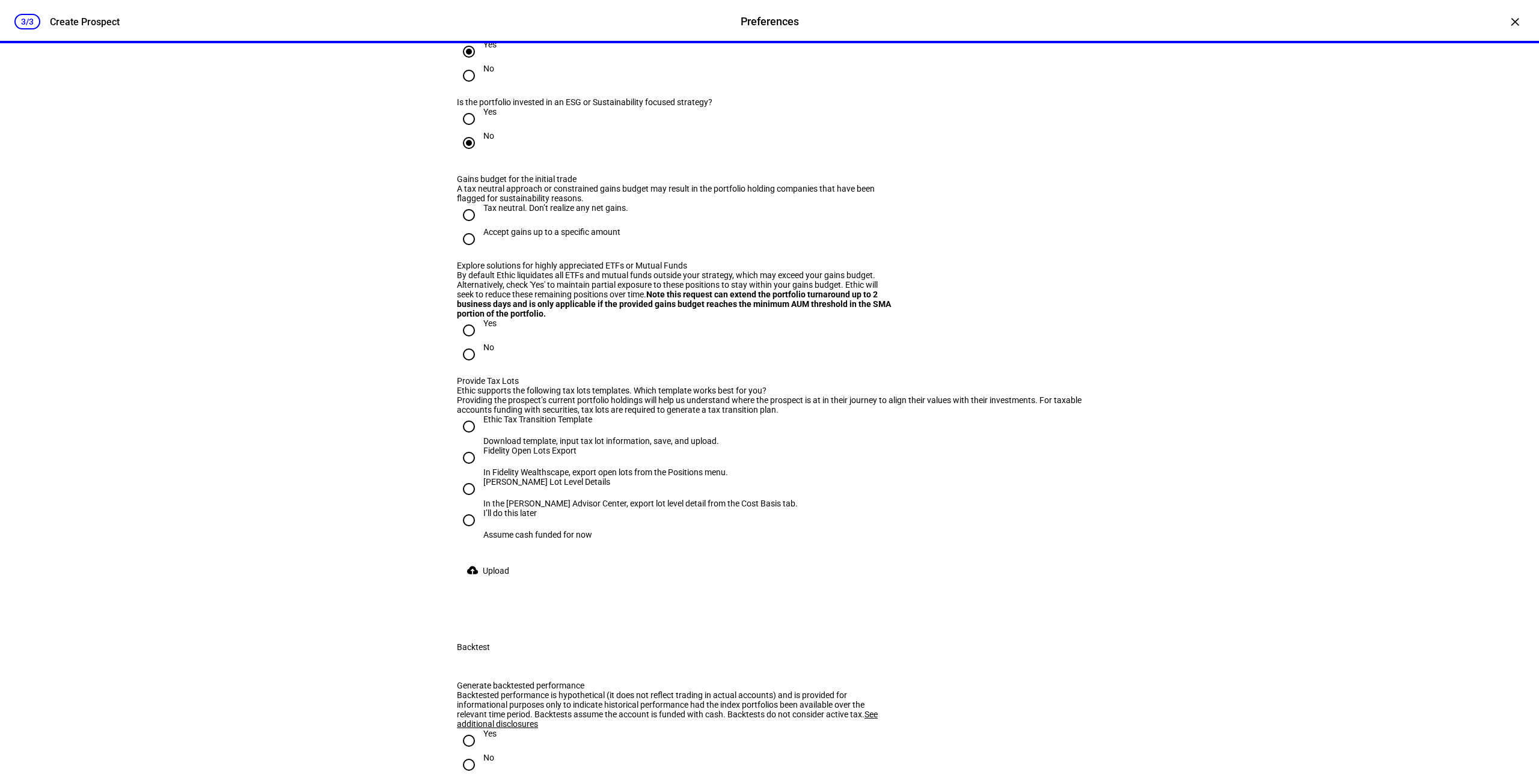
click at [470, 251] on input "Accept gains up to a specific amount" at bounding box center [469, 239] width 24 height 24
radio input "true"
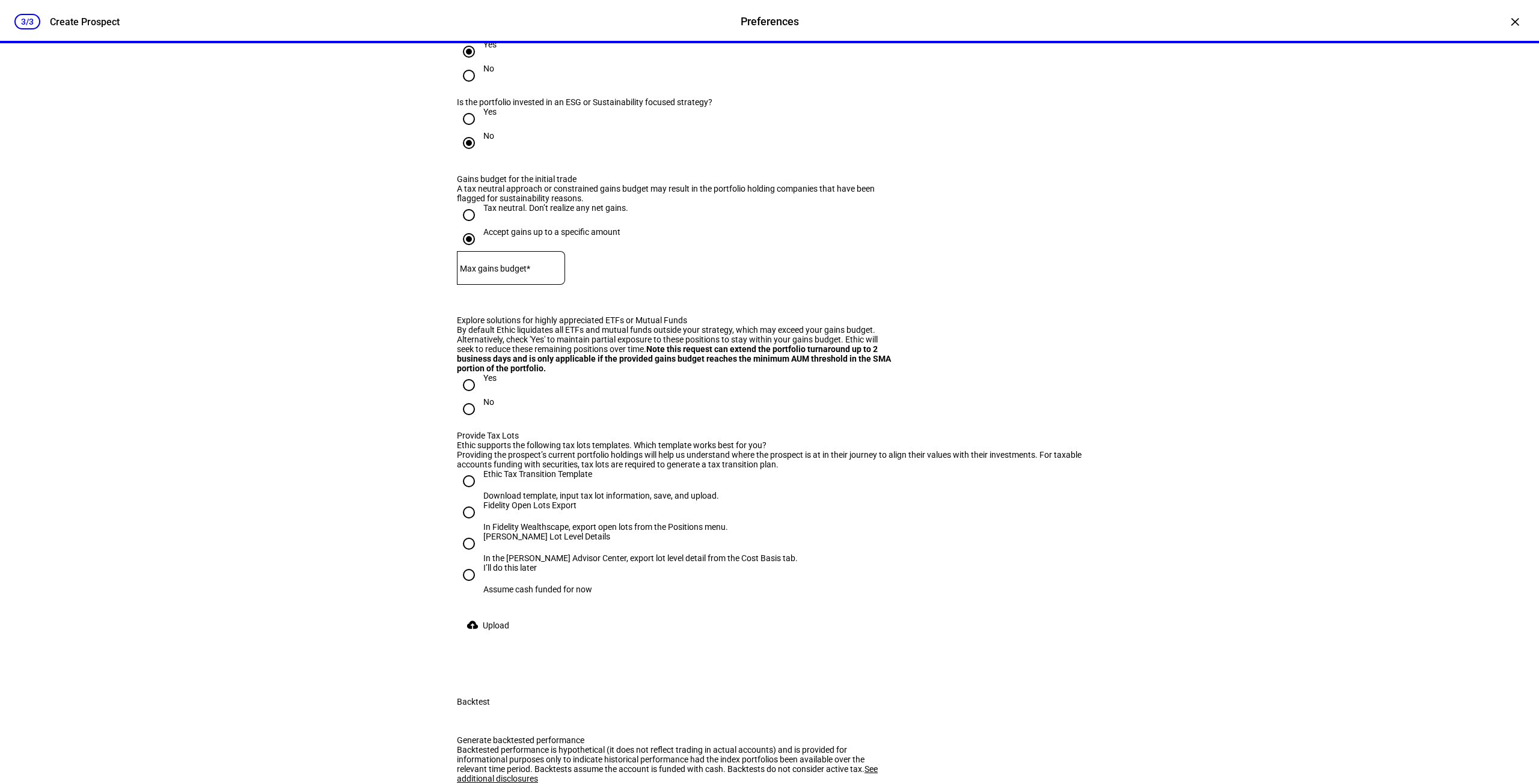
click at [457, 251] on input "Accept gains up to a specific amount" at bounding box center [469, 239] width 24 height 24
click at [465, 227] on input "Tax neutral. Don’t realize any net gains." at bounding box center [469, 215] width 24 height 24
radio input "true"
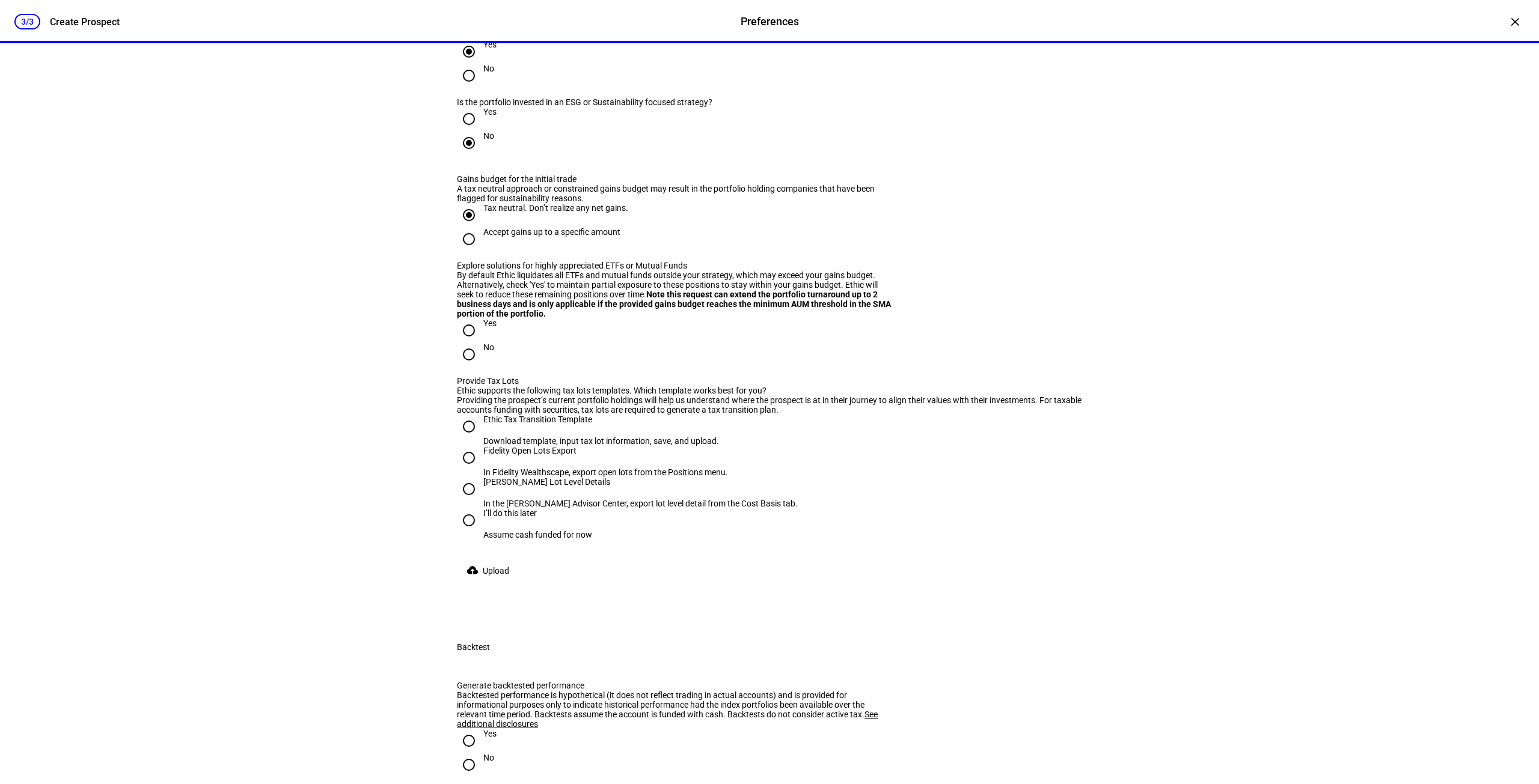
click at [465, 227] on input "Tax neutral. Don’t realize any net gains." at bounding box center [469, 215] width 24 height 24
click at [462, 227] on input "Tax neutral. Don’t realize any net gains." at bounding box center [469, 215] width 24 height 24
click at [467, 251] on input "Accept gains up to a specific amount" at bounding box center [469, 239] width 24 height 24
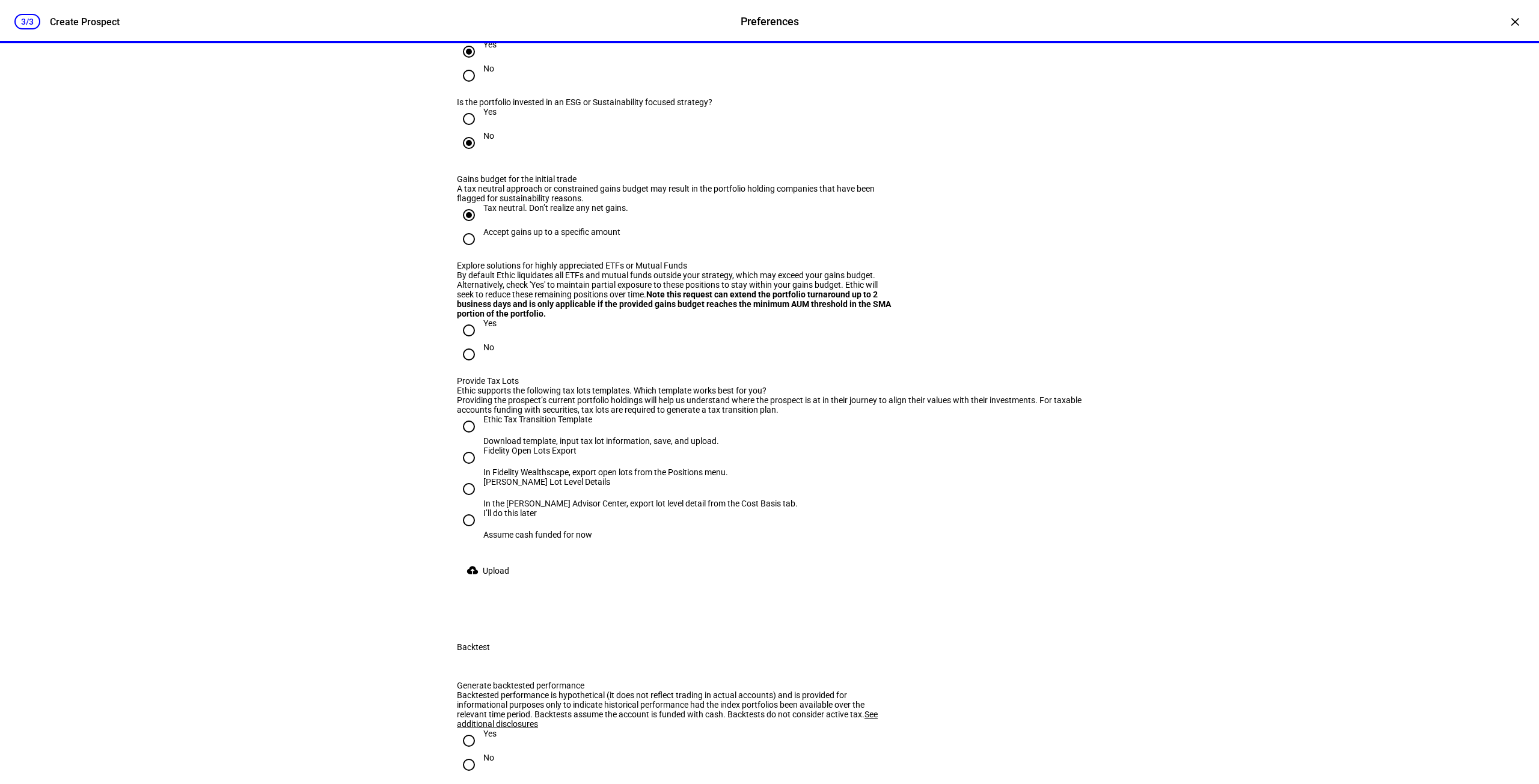
radio input "true"
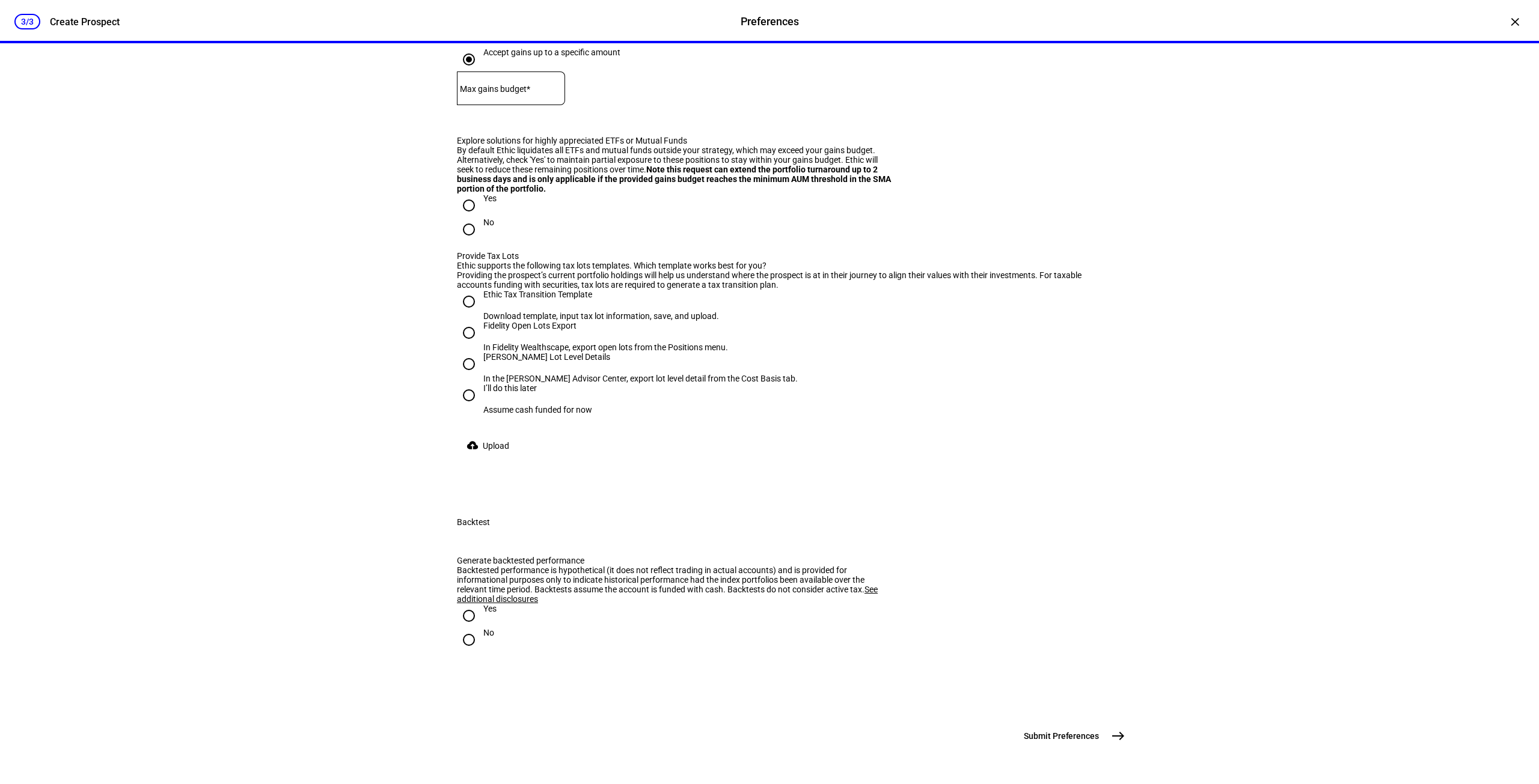
scroll to position [1580, 0]
click at [464, 300] on input "Ethic Tax Transition Template Download template, input tax lot information, sav…" at bounding box center [469, 301] width 24 height 24
radio input "true"
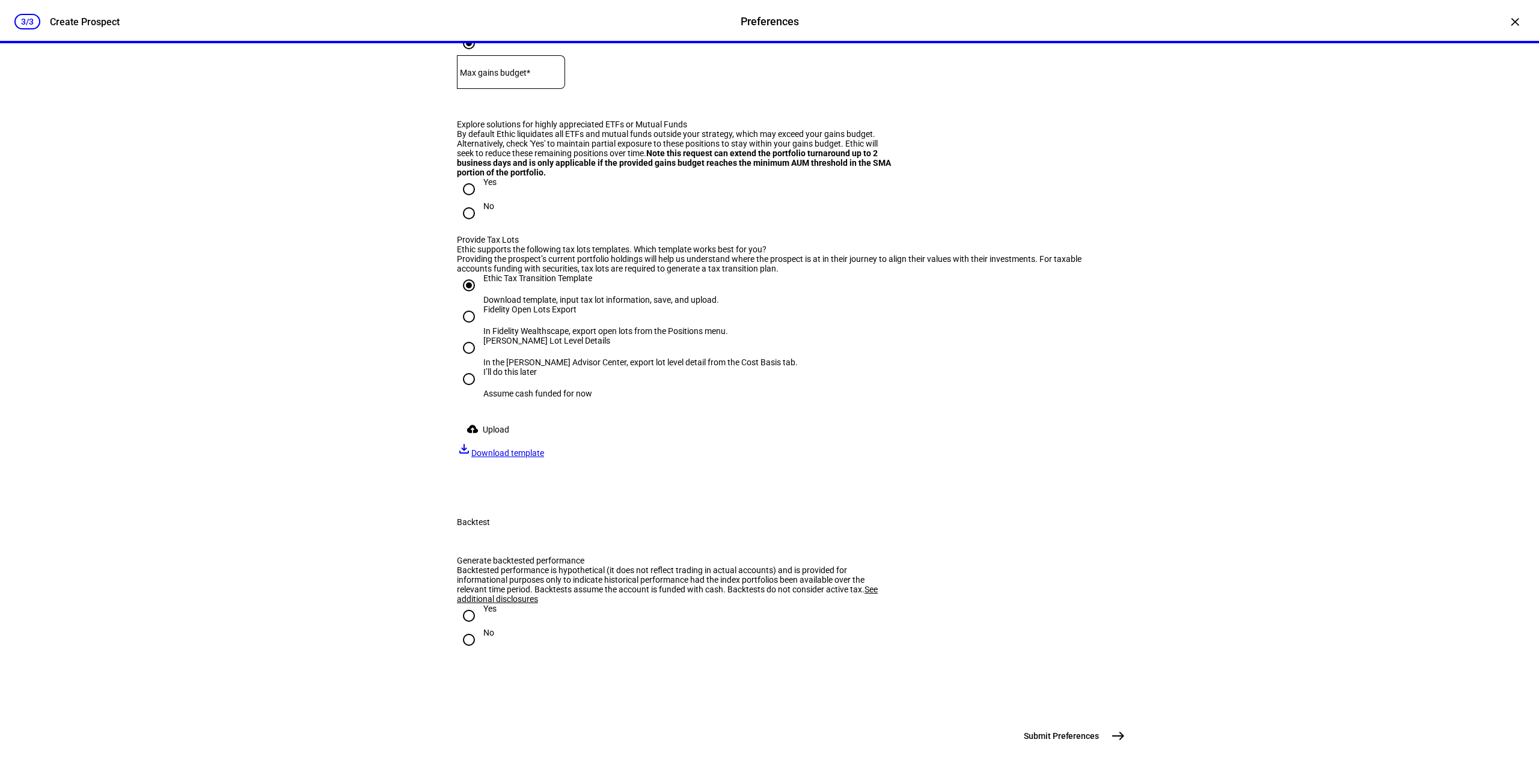
click at [492, 442] on span "Upload" at bounding box center [496, 429] width 27 height 24
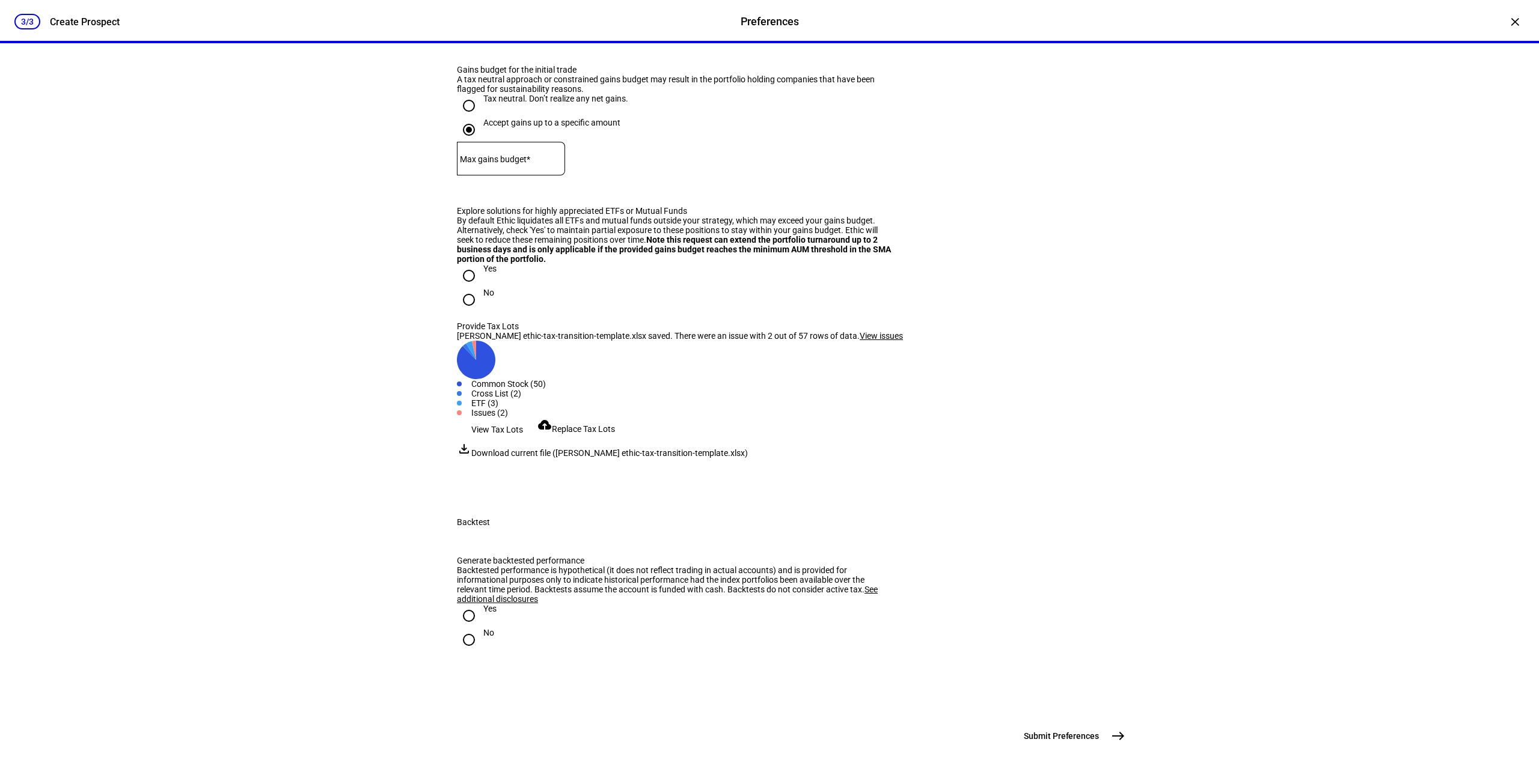
scroll to position [1569, 0]
click at [1069, 739] on span "Submit Preferences" at bounding box center [1061, 736] width 75 height 12
click at [465, 604] on input "Yes" at bounding box center [469, 616] width 24 height 24
radio input "true"
click at [1078, 732] on span "Submit Preferences" at bounding box center [1061, 736] width 75 height 12
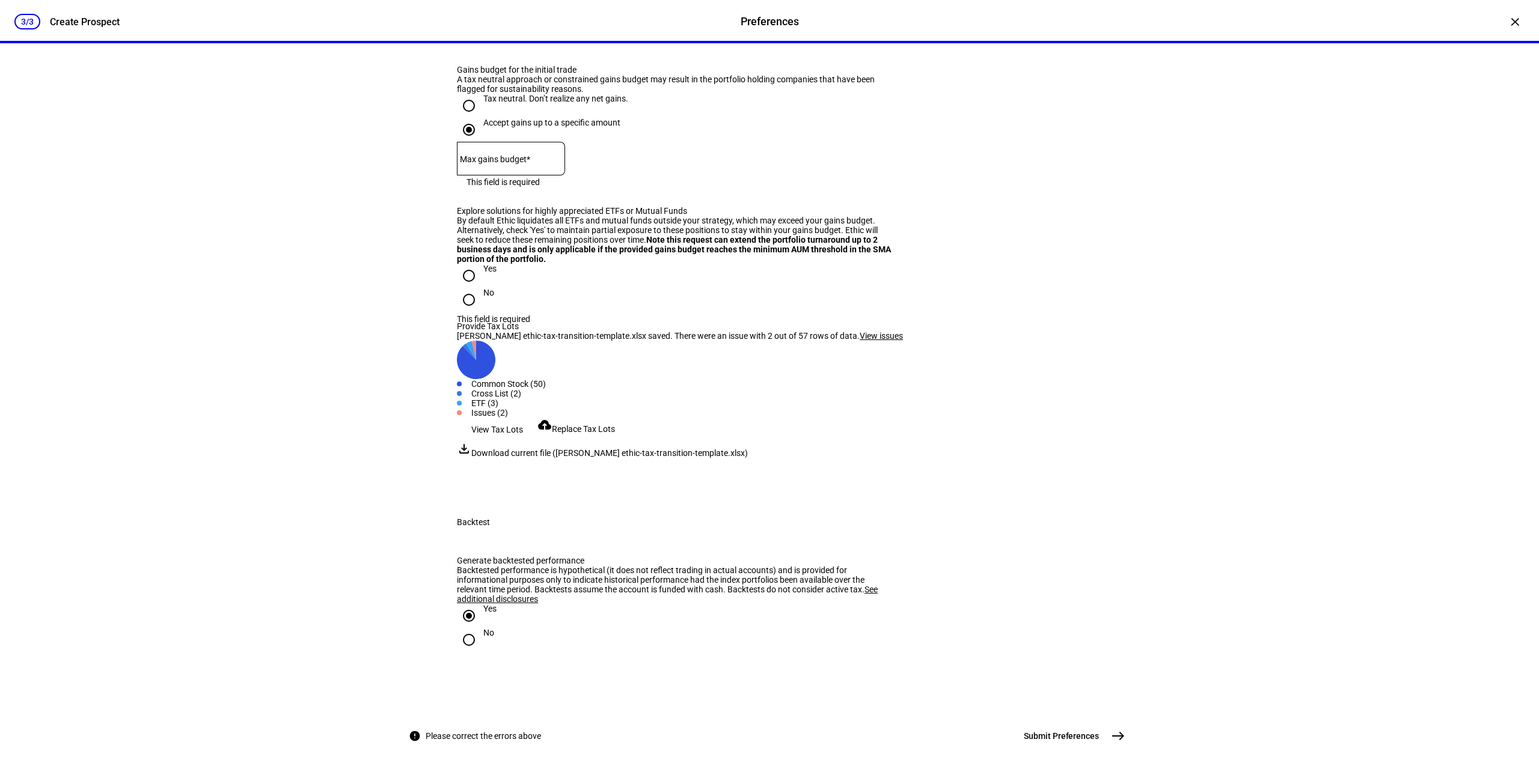
scroll to position [1269, 0]
click at [454, 120] on div at bounding box center [469, 106] width 29 height 29
radio input "true"
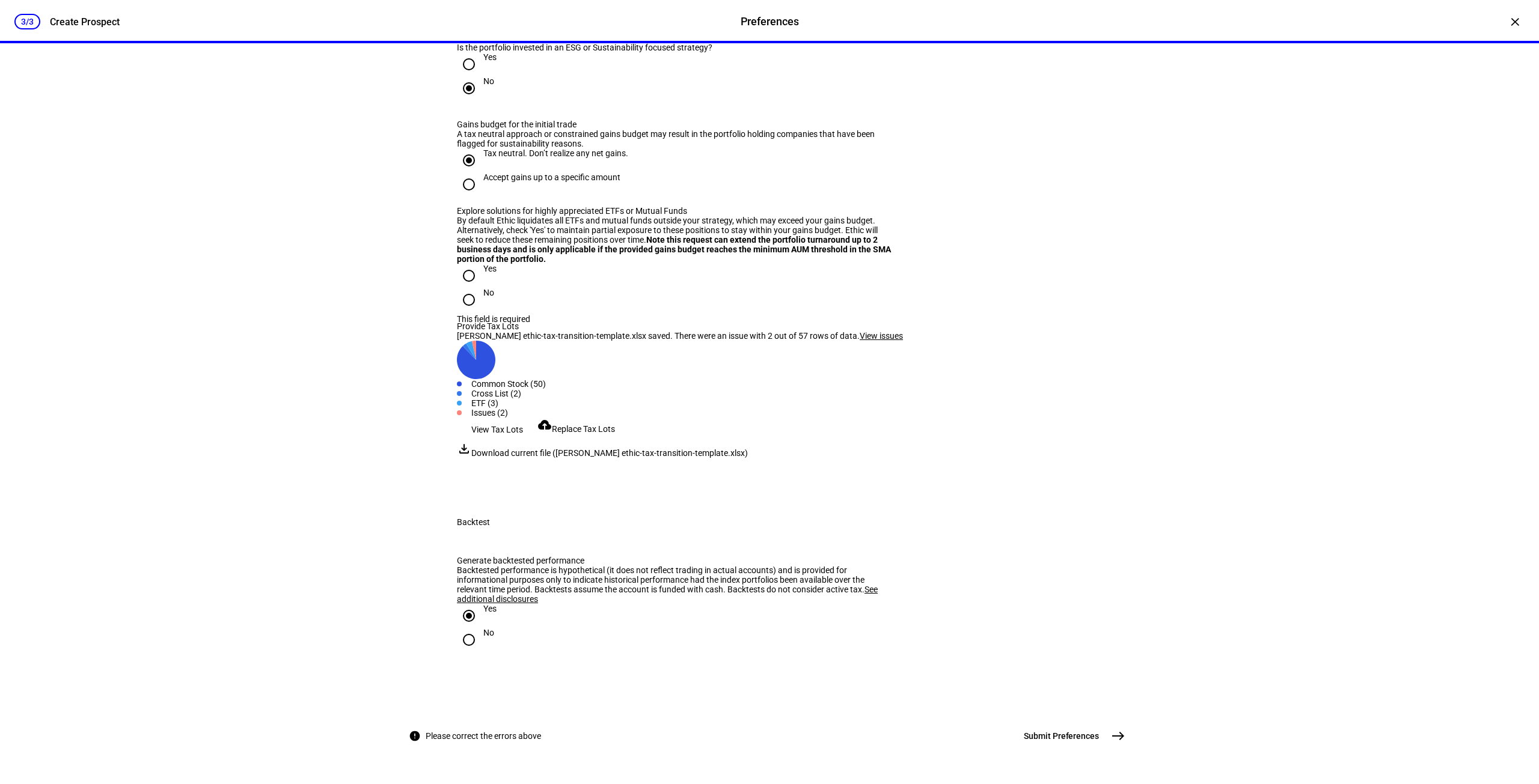
click at [516, 458] on span "Download current file ([PERSON_NAME] ethic-tax-transition-template.xlsx)" at bounding box center [610, 453] width 277 height 10
click at [574, 434] on span "Replace Tax Lots" at bounding box center [583, 429] width 63 height 10
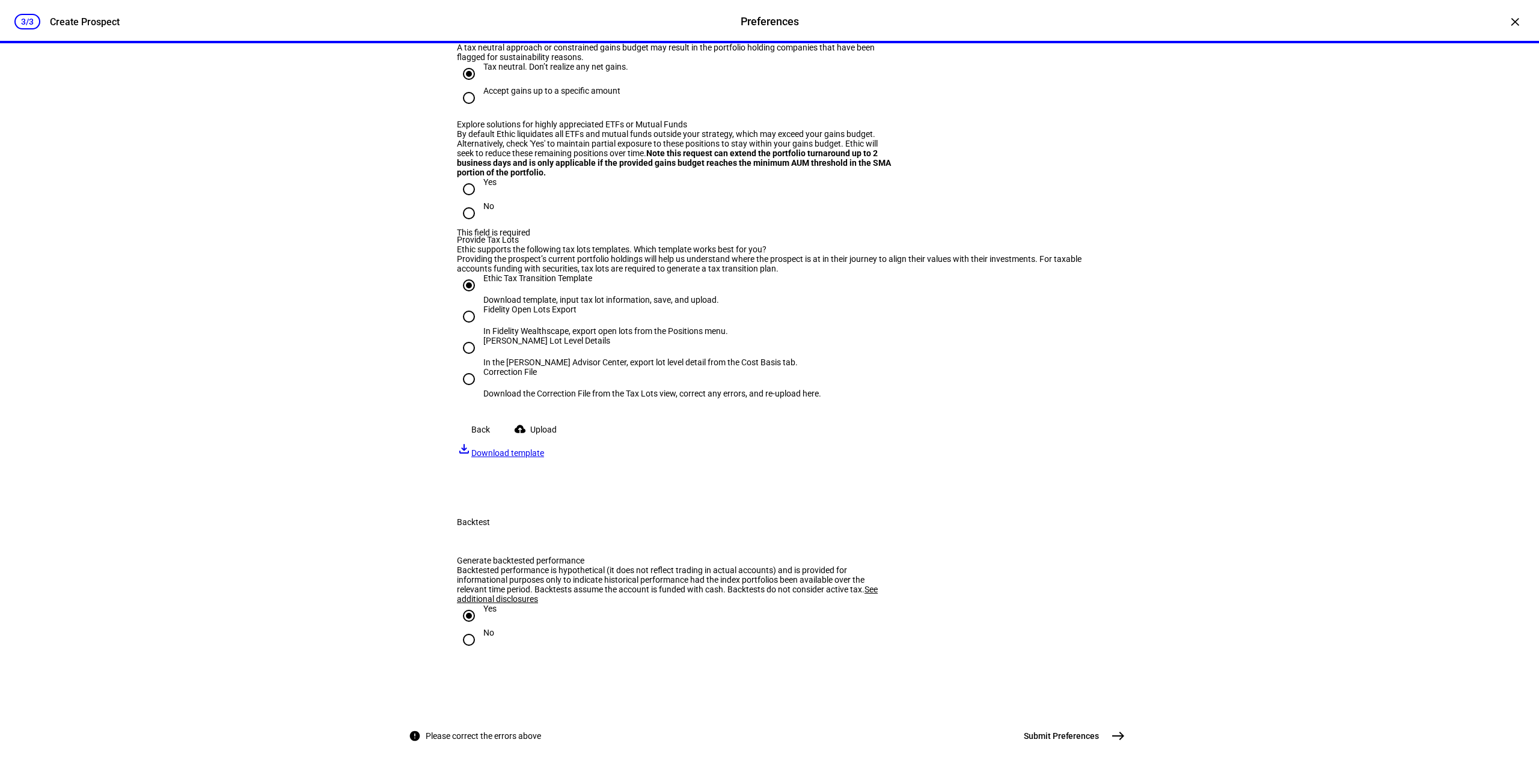
scroll to position [1582, 0]
click at [550, 418] on span "Upload" at bounding box center [543, 429] width 27 height 24
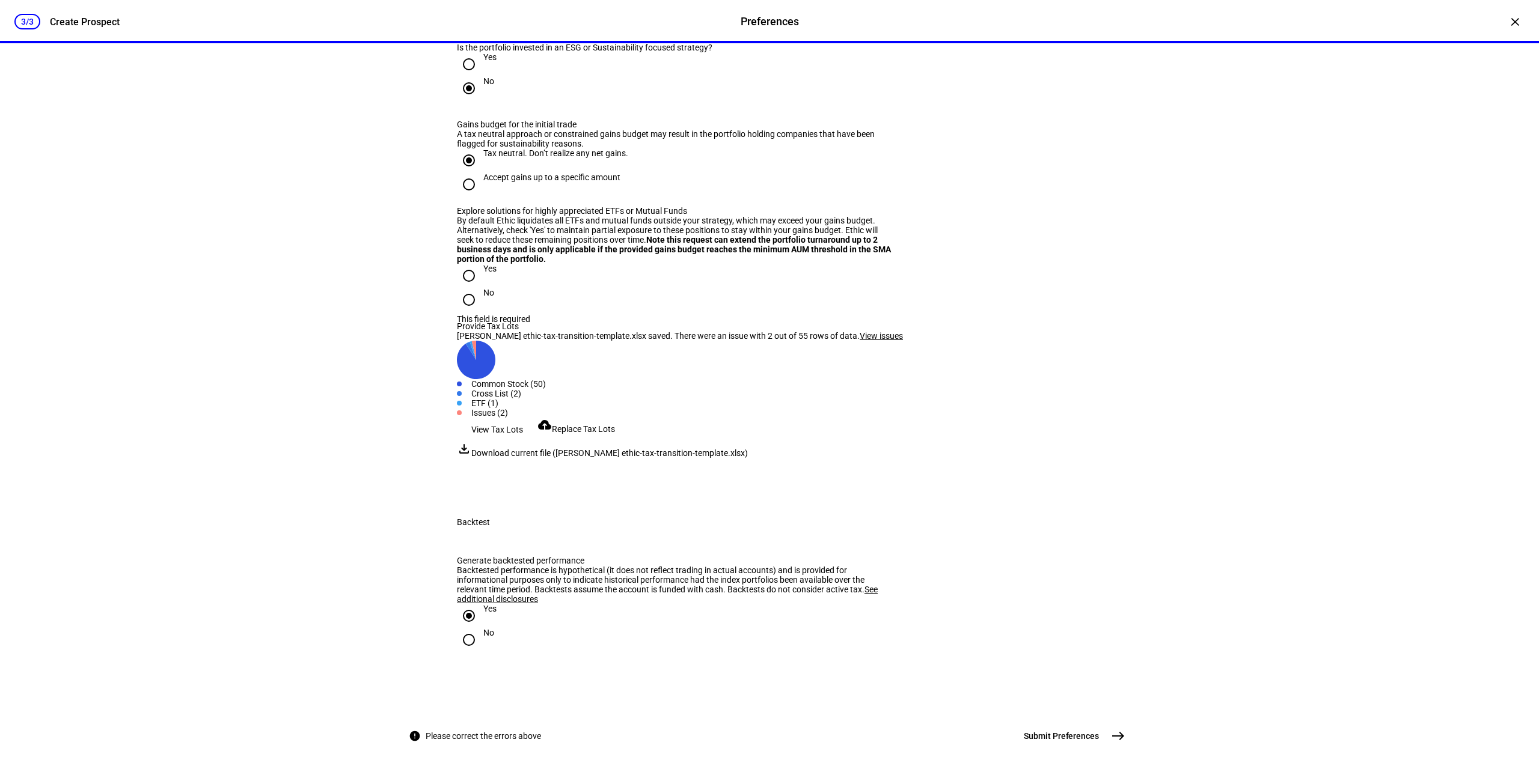
scroll to position [1088, 0]
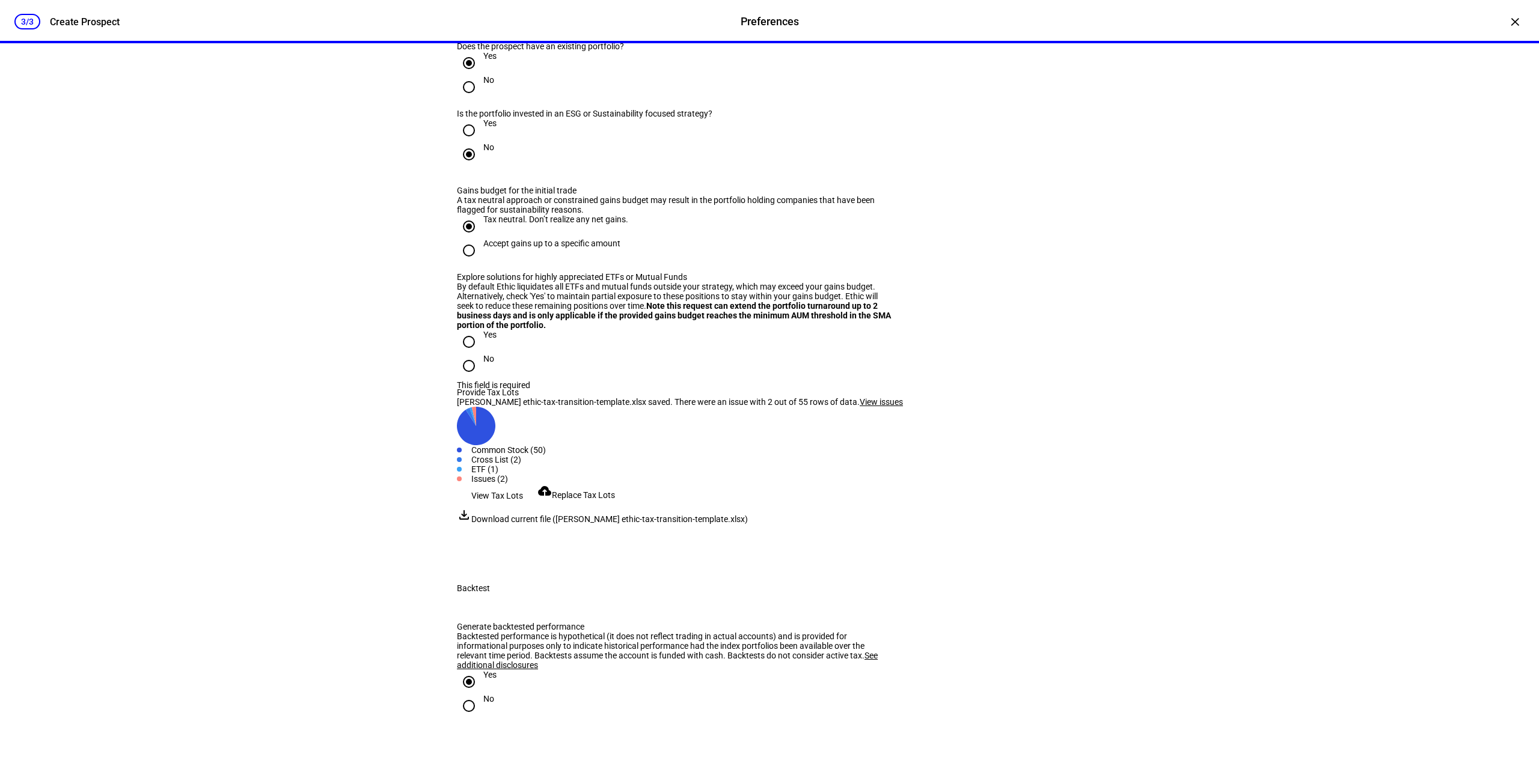
click at [463, 354] on input "Yes" at bounding box center [469, 342] width 24 height 24
radio input "true"
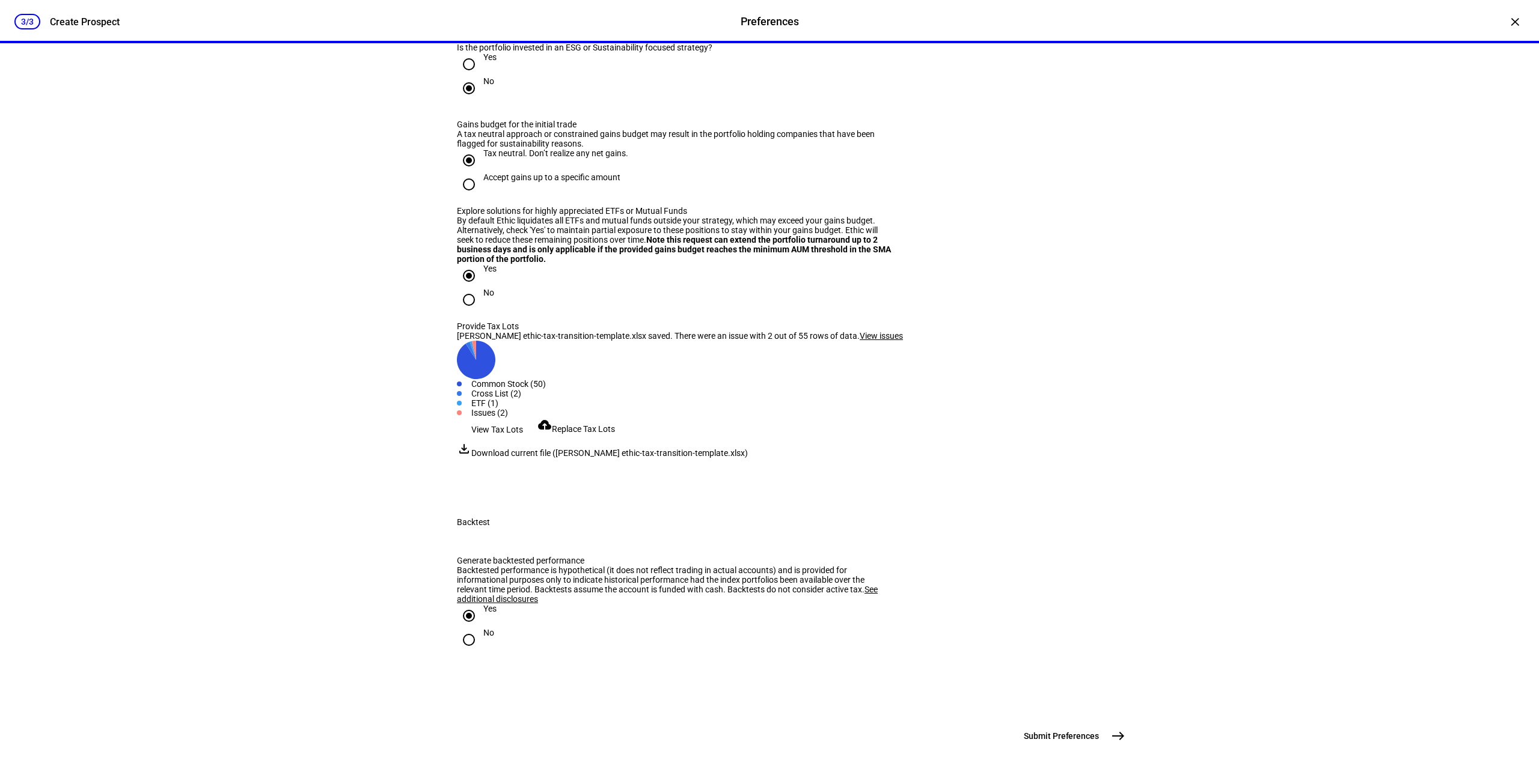
click at [1063, 741] on span "Submit Preferences" at bounding box center [1061, 736] width 75 height 12
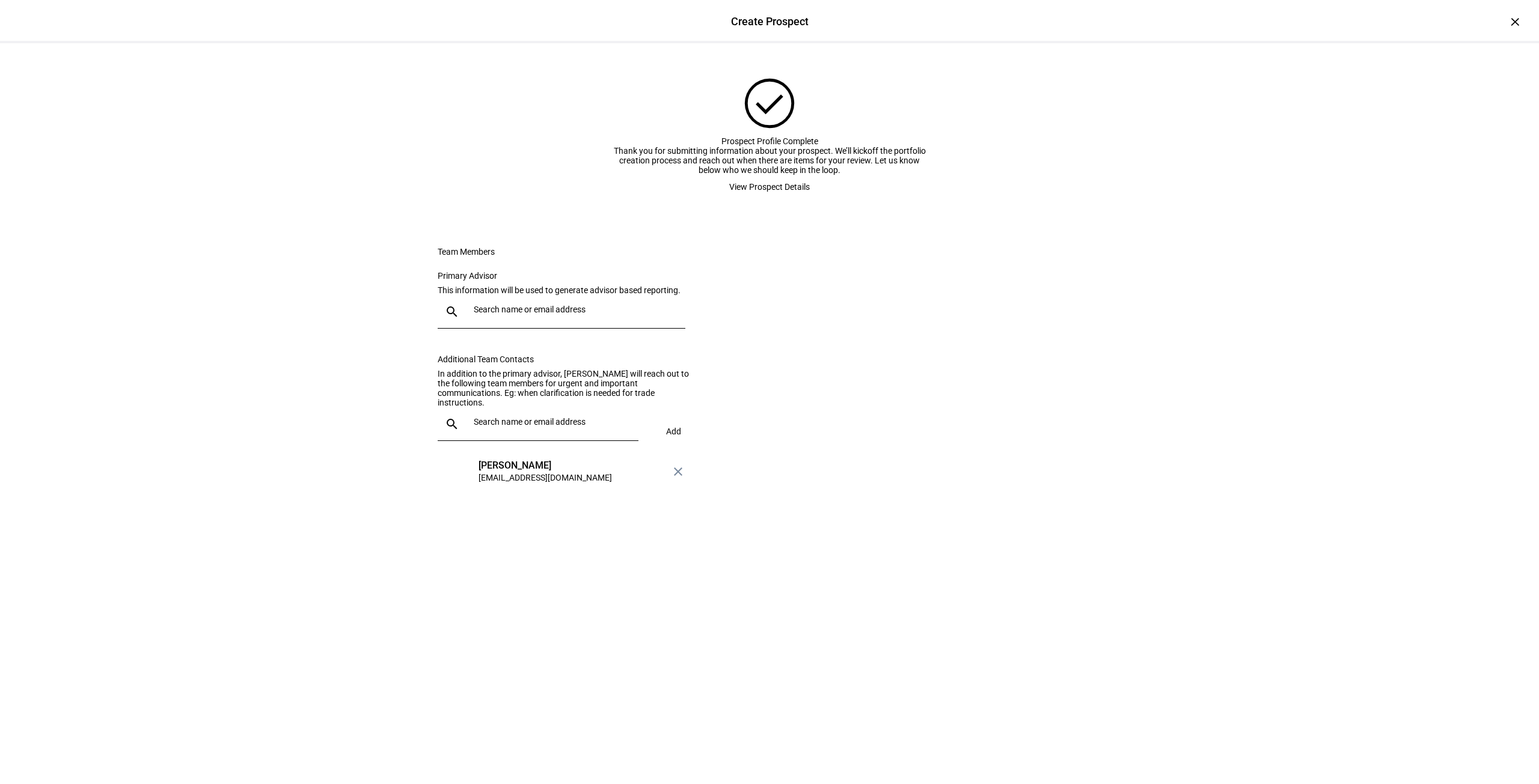
scroll to position [0, 0]
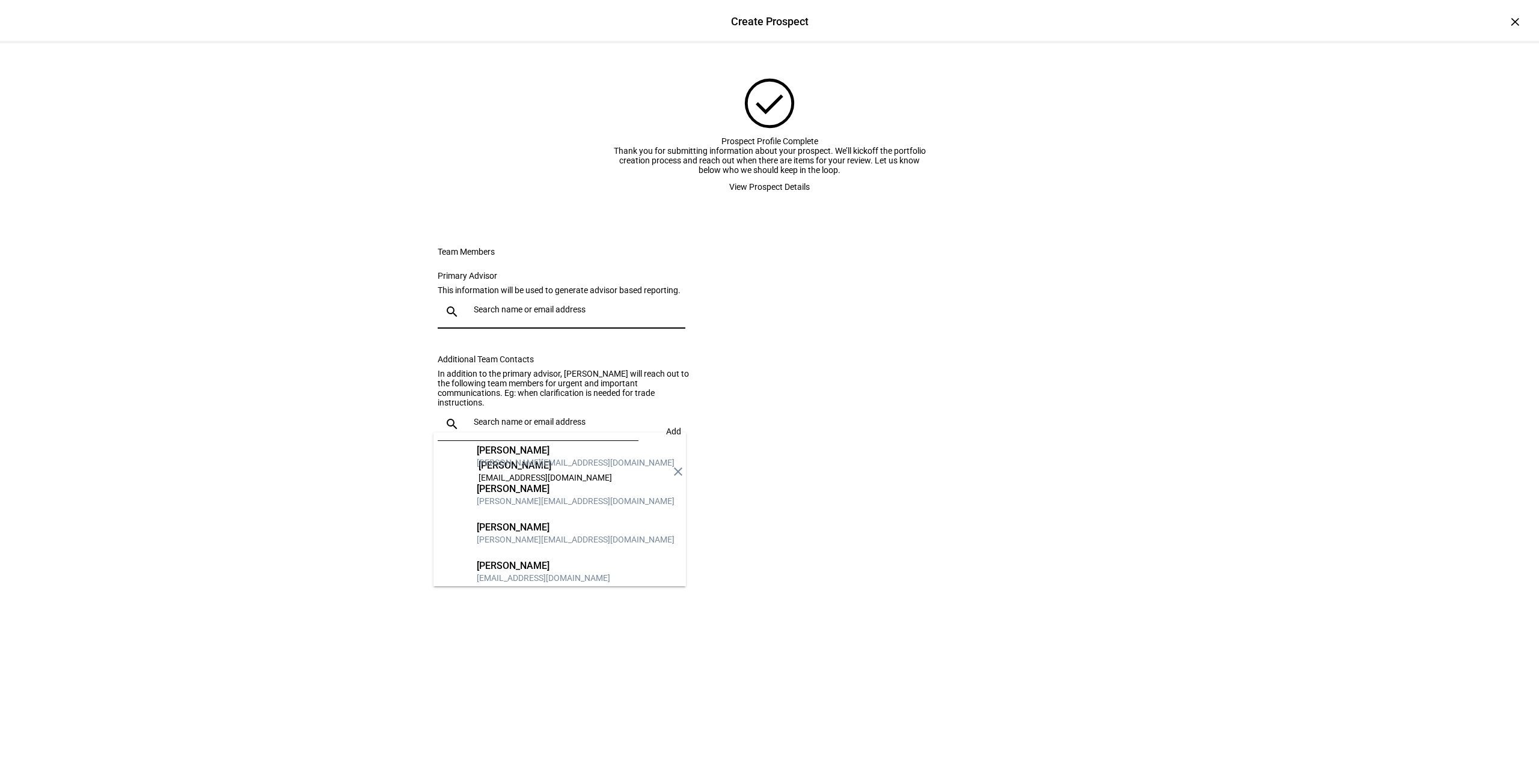
click at [542, 314] on input "text" at bounding box center [577, 309] width 207 height 10
drag, startPoint x: 522, startPoint y: 552, endPoint x: 528, endPoint y: 577, distance: 25.7
click at [528, 577] on div "EC [PERSON_NAME] [PERSON_NAME][EMAIL_ADDRESS][DOMAIN_NAME] IF [PERSON_NAME] [PE…" at bounding box center [560, 509] width 253 height 154
click at [528, 598] on div "[PERSON_NAME]" at bounding box center [543, 604] width 133 height 12
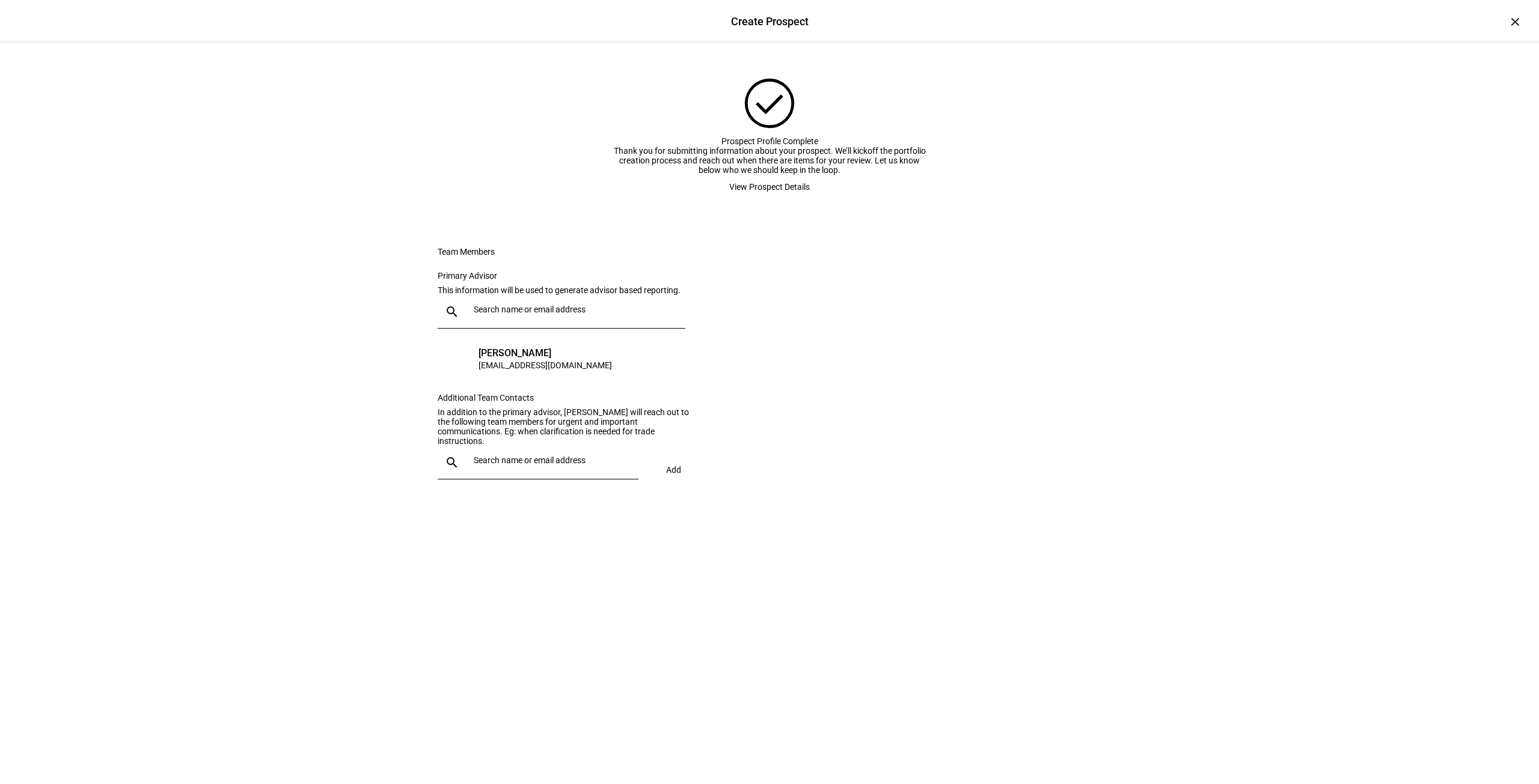
click at [554, 479] on div at bounding box center [549, 462] width 160 height 34
click at [527, 725] on div "[PERSON_NAME][EMAIL_ADDRESS][DOMAIN_NAME]" at bounding box center [551, 737] width 148 height 24
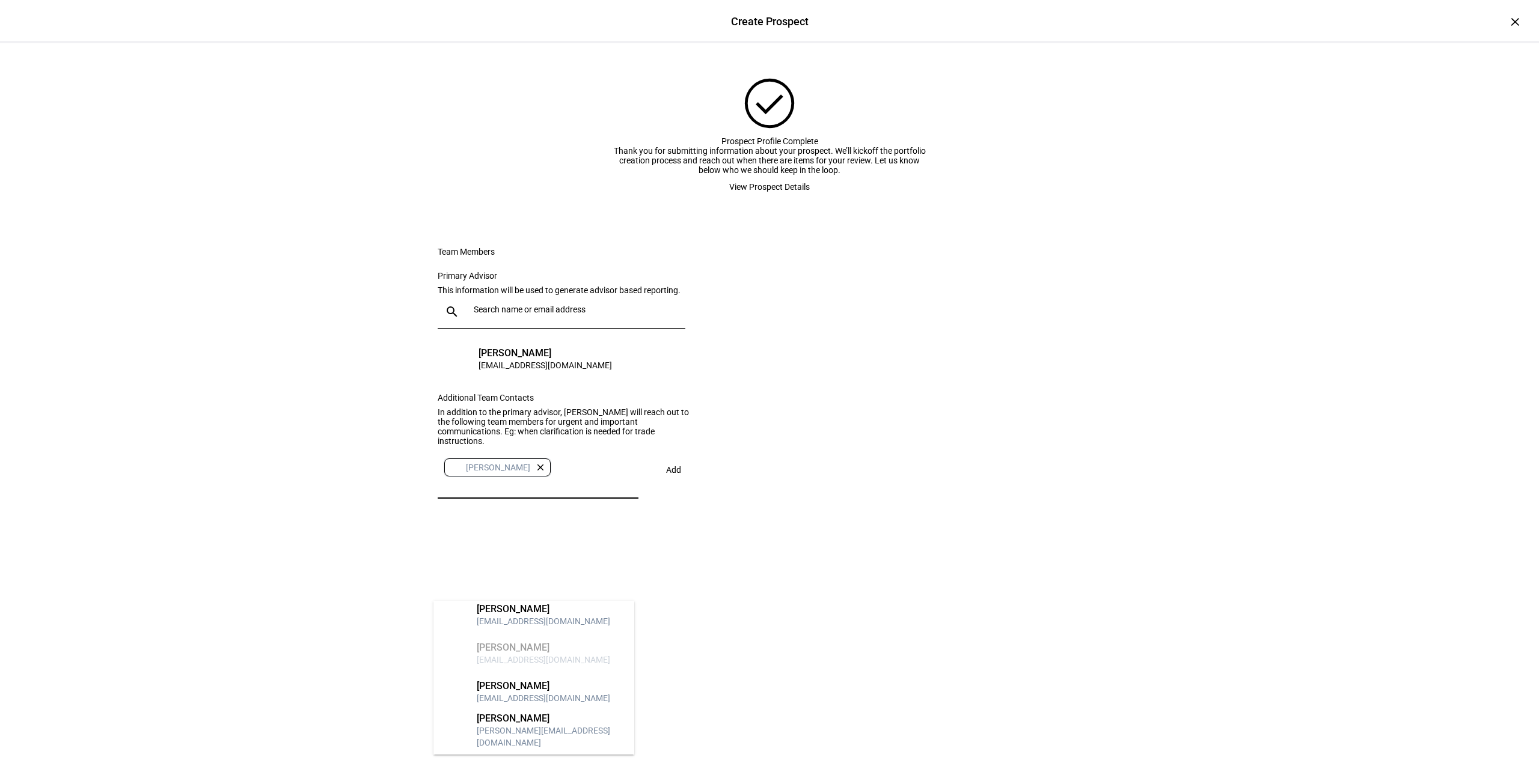
scroll to position [0, 0]
click at [673, 485] on span at bounding box center [674, 470] width 42 height 29
